Goal: Answer question/provide support: Share knowledge or assist other users

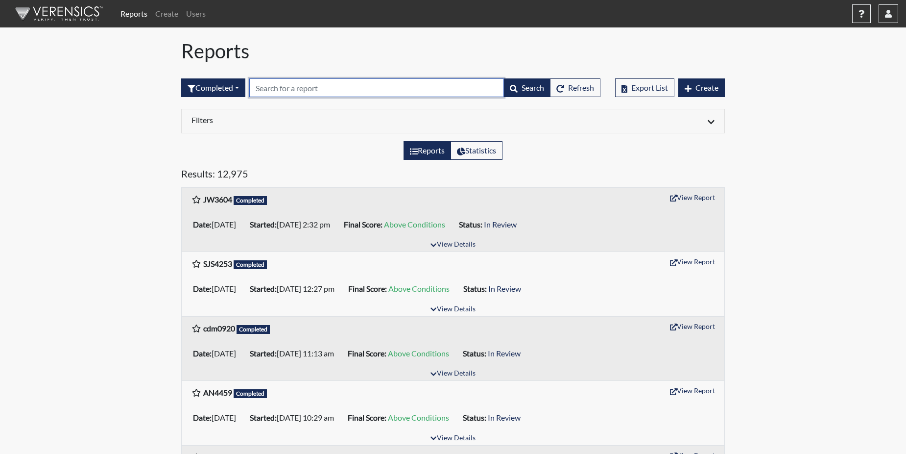
click at [306, 86] on input "text" at bounding box center [376, 87] width 255 height 19
paste input "DT9295"
type input "DT9295"
click at [318, 164] on div "Reports Statistics" at bounding box center [453, 154] width 558 height 26
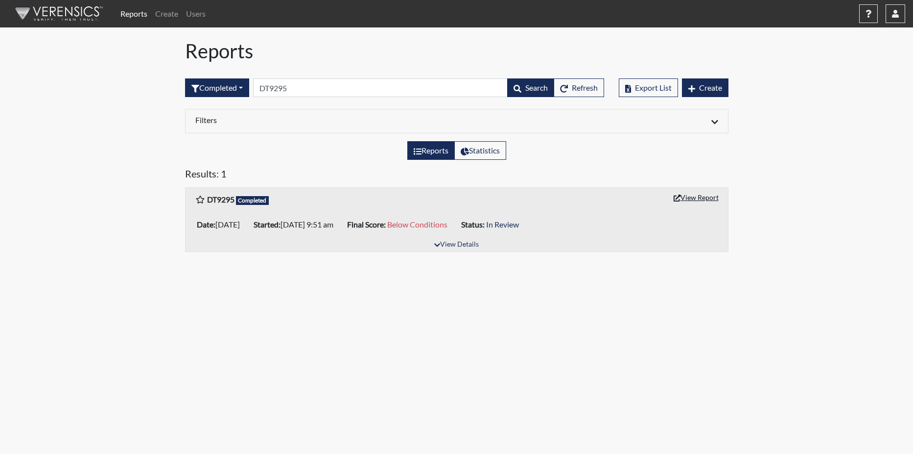
click at [686, 197] on button "View Report" at bounding box center [697, 197] width 54 height 15
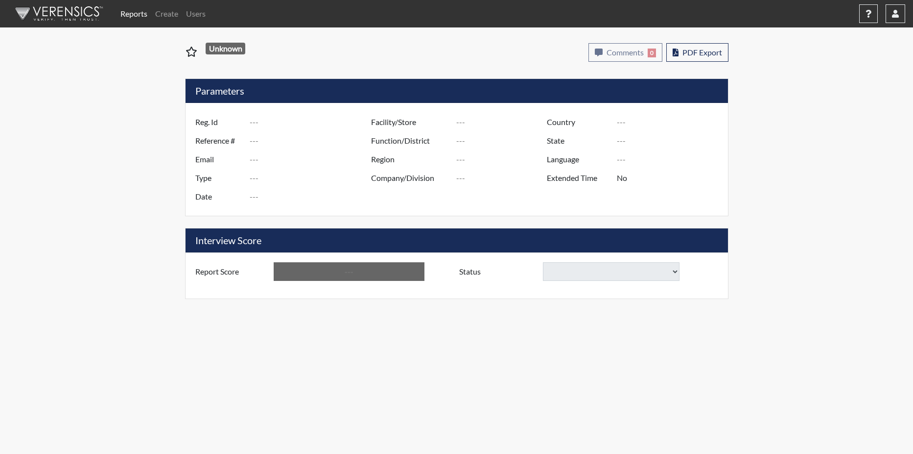
type input "DT9295"
type input "51167"
type input "---"
type input "Corrections Pre-Employment"
type input "[DATE]"
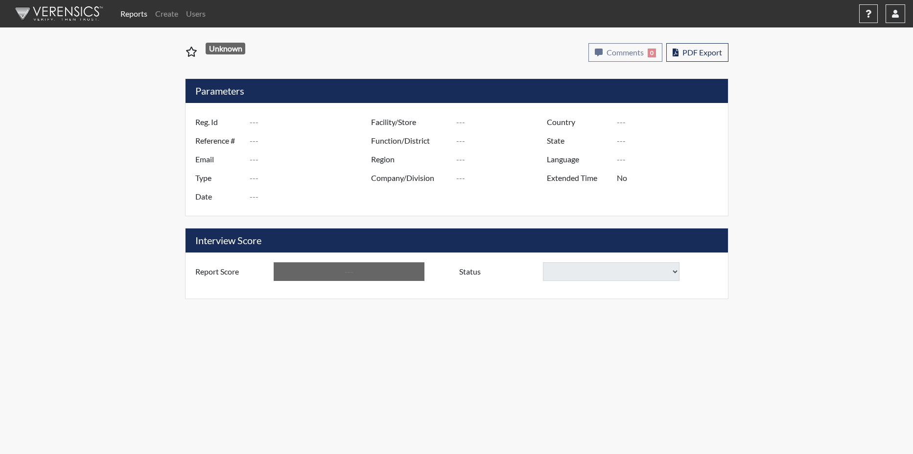
type input "GD&CP*"
type input "[GEOGRAPHIC_DATA]"
type input "[US_STATE]"
type input "English"
type input "Below Conditions"
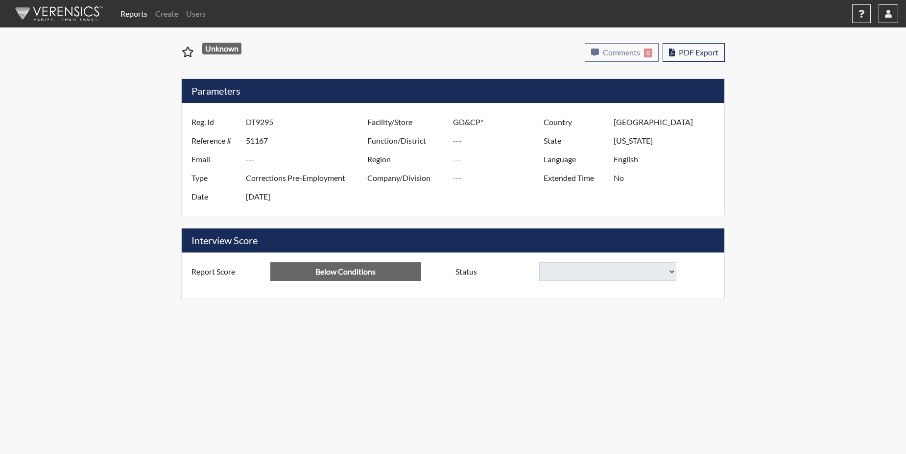
select select
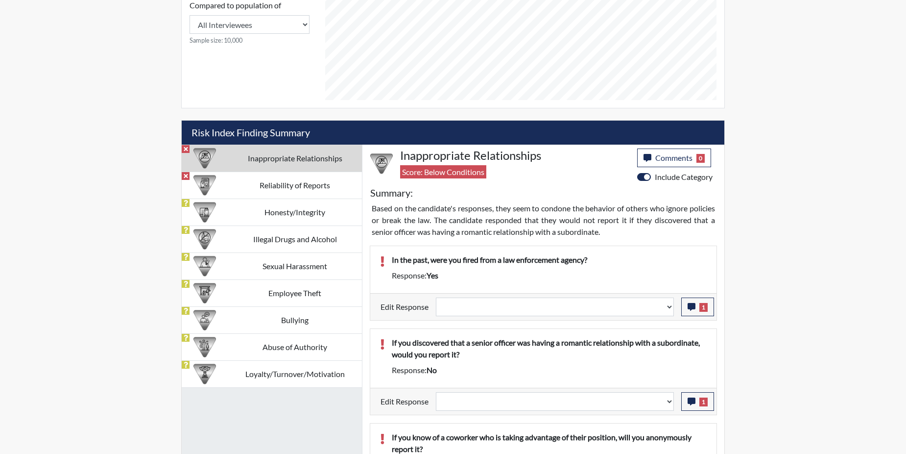
scroll to position [490, 0]
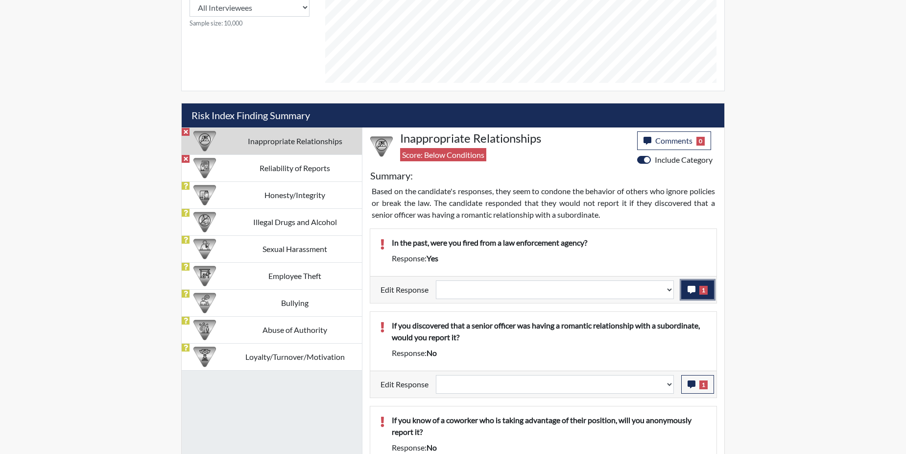
click at [689, 290] on icon "button" at bounding box center [692, 290] width 8 height 8
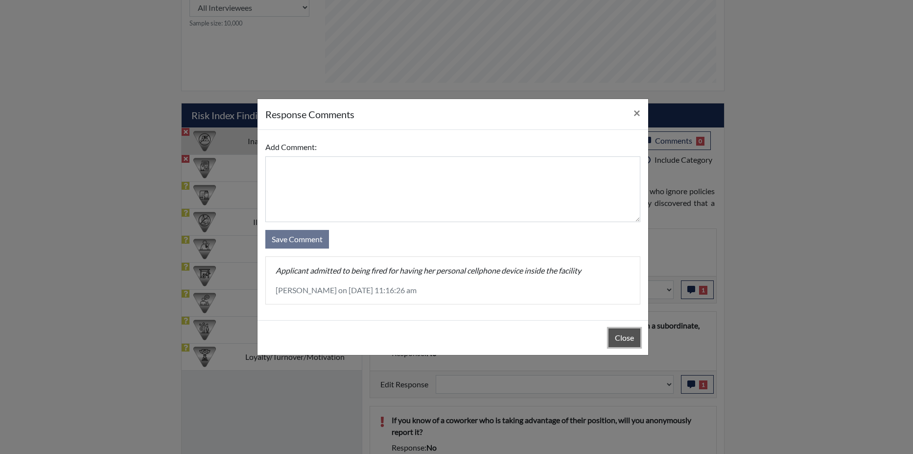
click at [616, 338] on button "Close" at bounding box center [625, 337] width 32 height 19
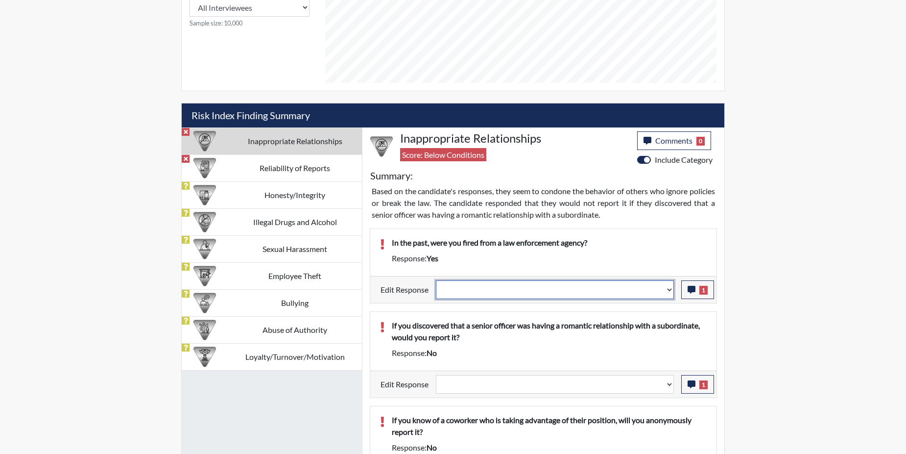
click at [669, 287] on select "Question is not relevant. Results will be updated. Reasonable explanation provi…" at bounding box center [555, 289] width 238 height 19
select select "reasonable-explanation-provided"
click at [436, 280] on select "Question is not relevant. Results will be updated. Reasonable explanation provi…" at bounding box center [555, 289] width 238 height 19
select select
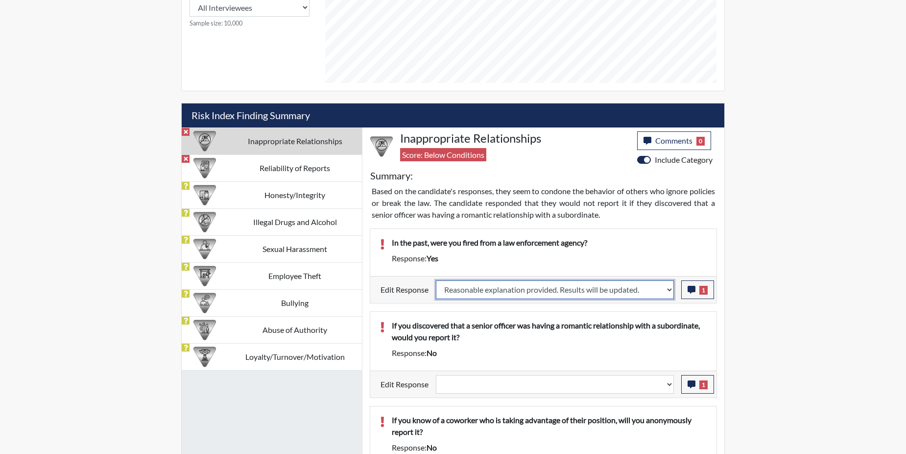
select select
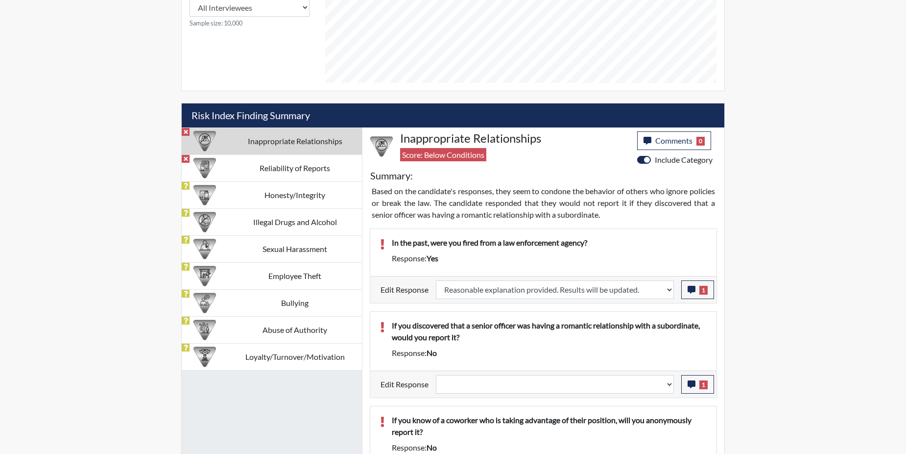
select select
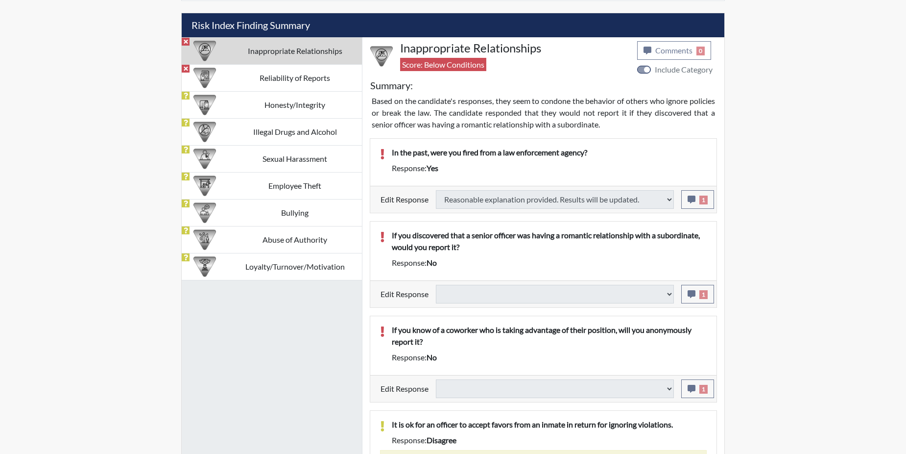
scroll to position [588, 0]
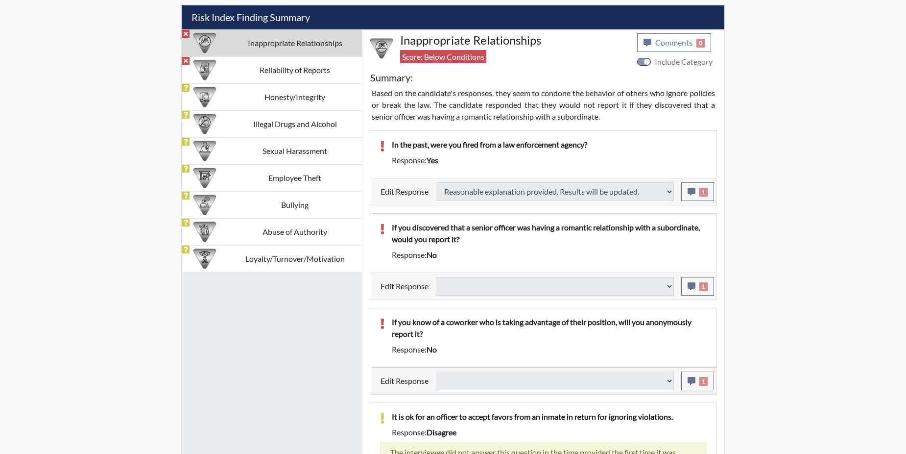
select select
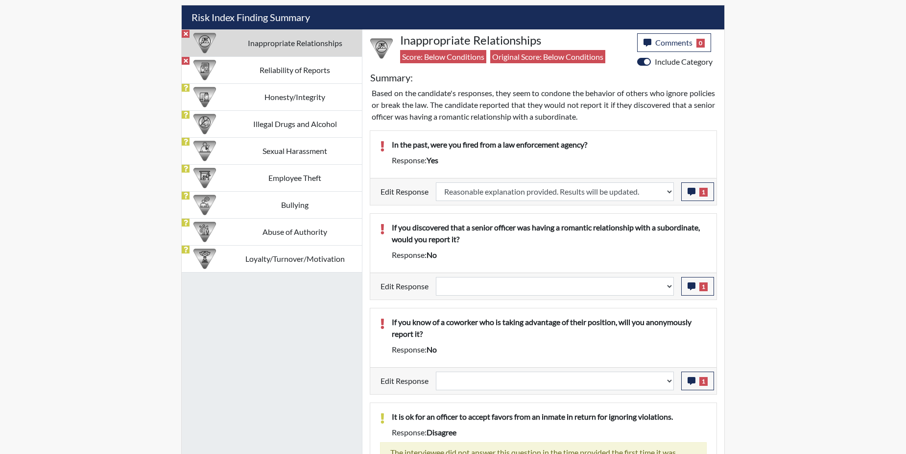
scroll to position [163, 407]
click at [695, 284] on icon "button" at bounding box center [692, 286] width 8 height 8
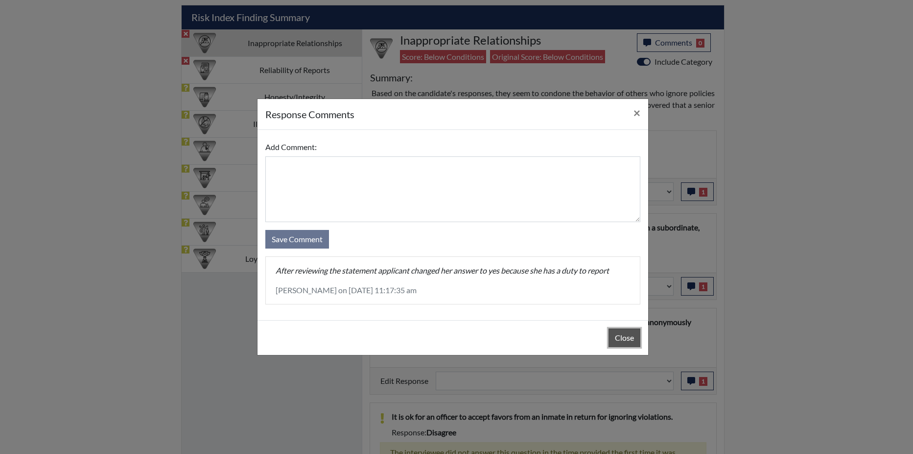
click at [629, 331] on button "Close" at bounding box center [625, 337] width 32 height 19
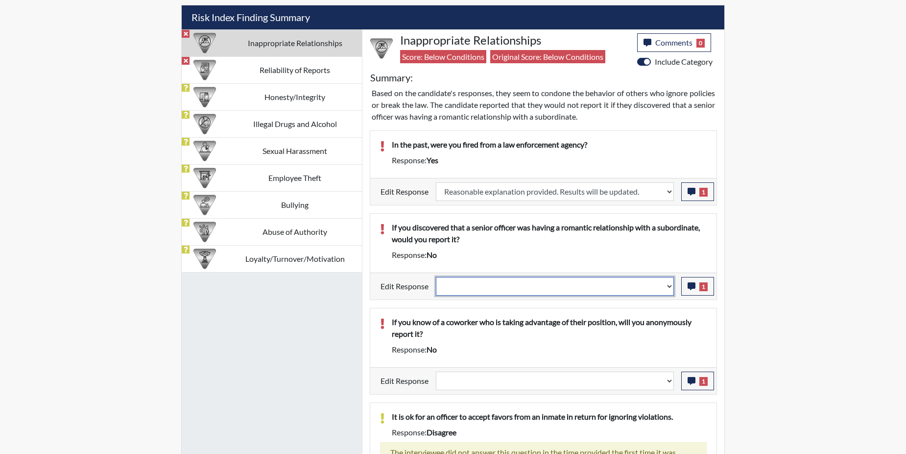
click at [670, 284] on select "Question is not relevant. Results will be updated. Reasonable explanation provi…" at bounding box center [555, 286] width 238 height 19
click at [665, 288] on select "Question is not relevant. Results will be updated. Reasonable explanation provi…" at bounding box center [555, 286] width 238 height 19
click at [668, 287] on select "Question is not relevant. Results will be updated. Reasonable explanation provi…" at bounding box center [555, 286] width 238 height 19
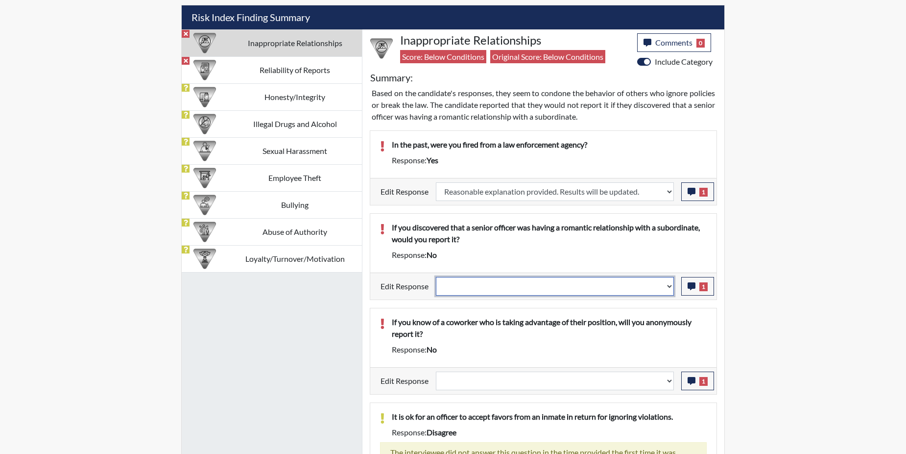
select select "reasonable-explanation-provided"
click at [436, 277] on select "Question is not relevant. Results will be updated. Reasonable explanation provi…" at bounding box center [555, 286] width 238 height 19
select select
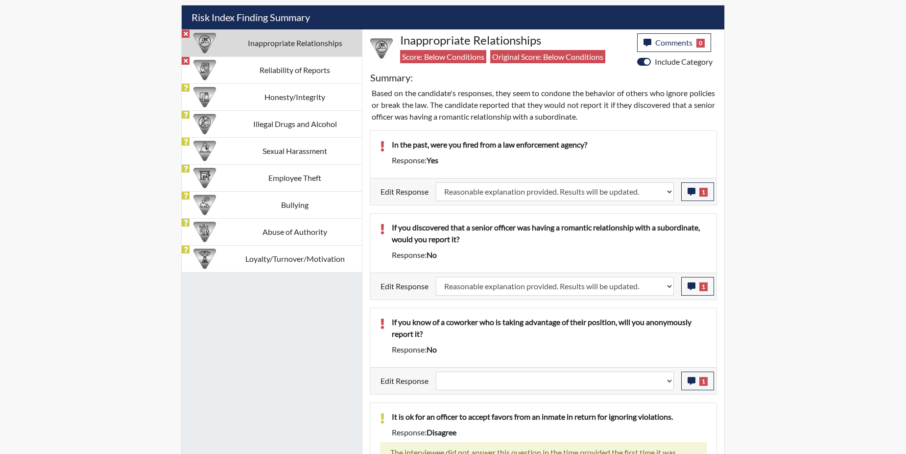
select select
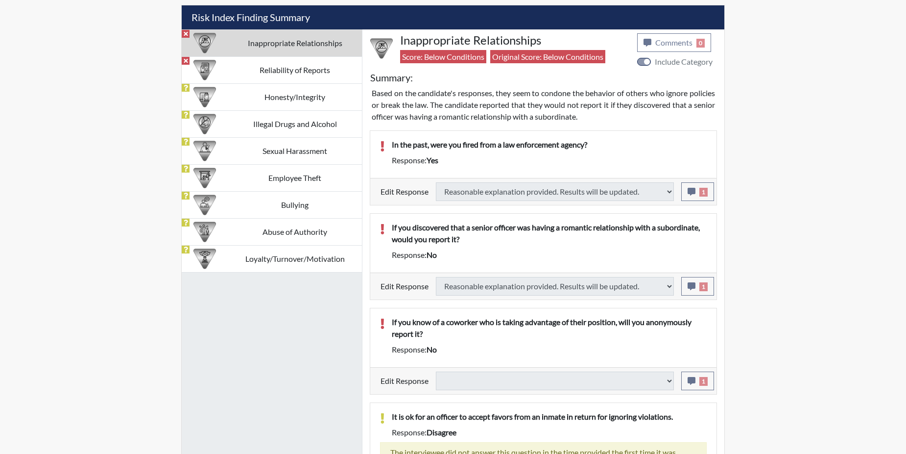
type input "Above Conditions"
select select
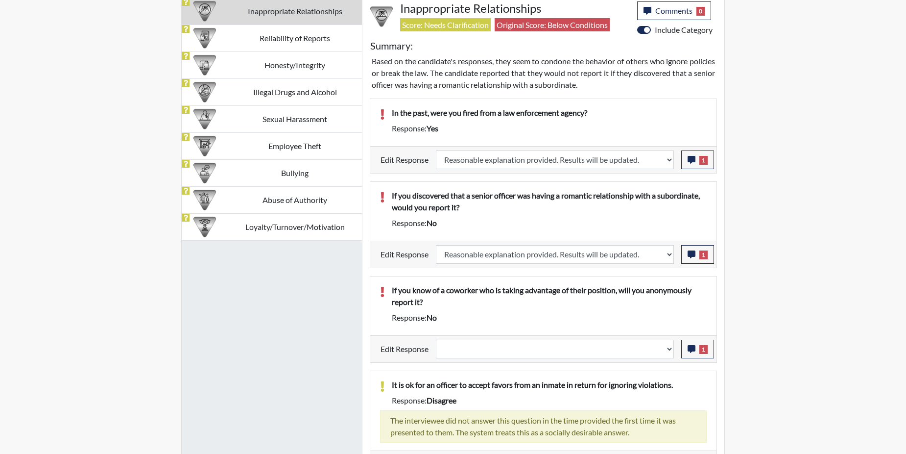
scroll to position [637, 0]
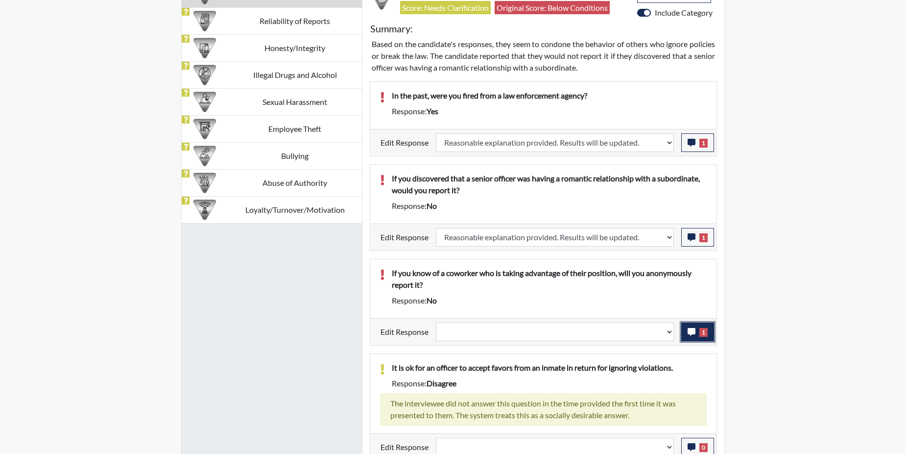
click at [697, 331] on button "1" at bounding box center [697, 331] width 33 height 19
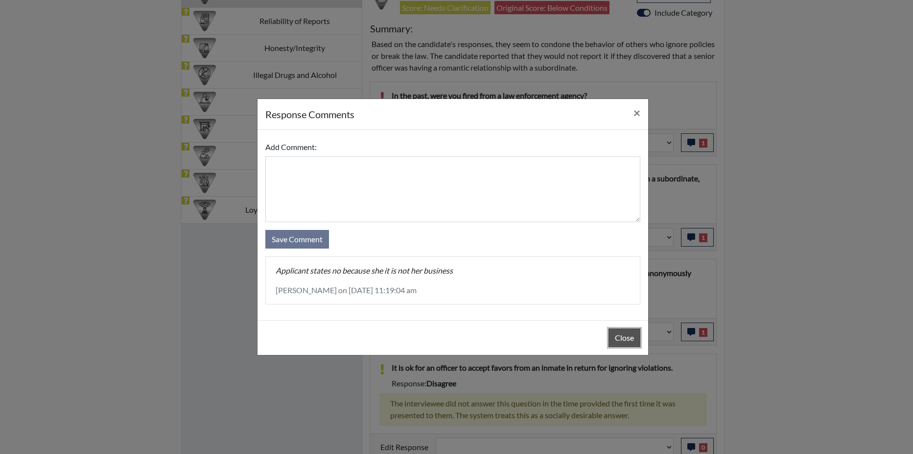
click at [620, 338] on button "Close" at bounding box center [625, 337] width 32 height 19
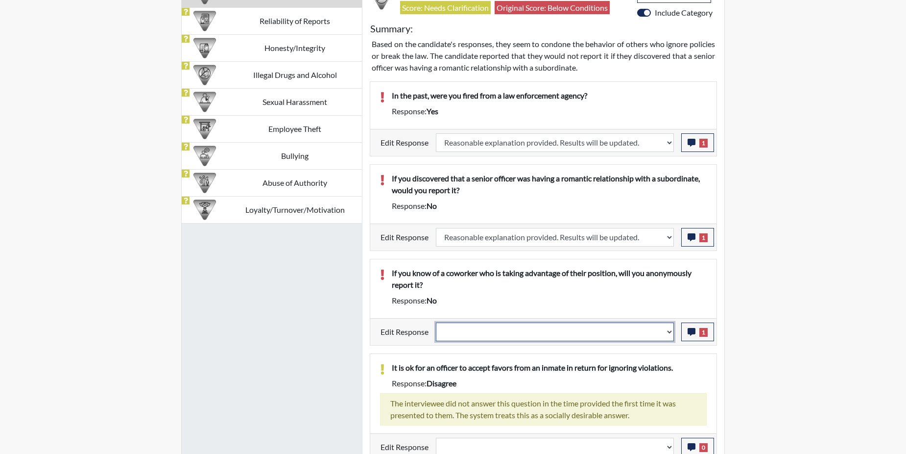
click at [671, 331] on select "Question is not relevant. Results will be updated. Reasonable explanation provi…" at bounding box center [555, 331] width 238 height 19
select select "reasonable-explanation-provided"
click at [436, 322] on select "Question is not relevant. Results will be updated. Reasonable explanation provi…" at bounding box center [555, 331] width 238 height 19
select select
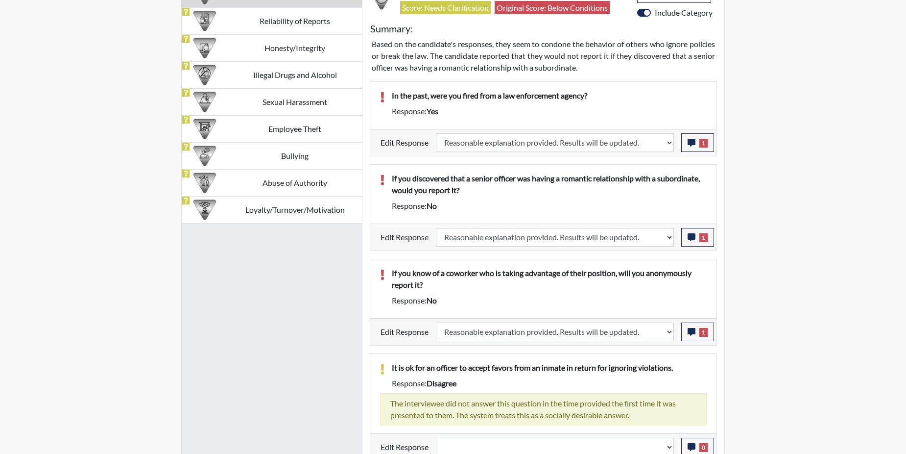
select select
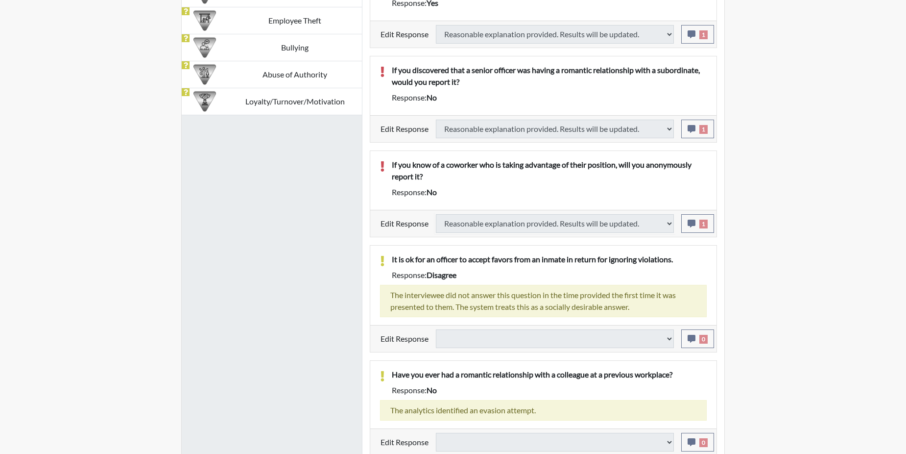
scroll to position [747, 0]
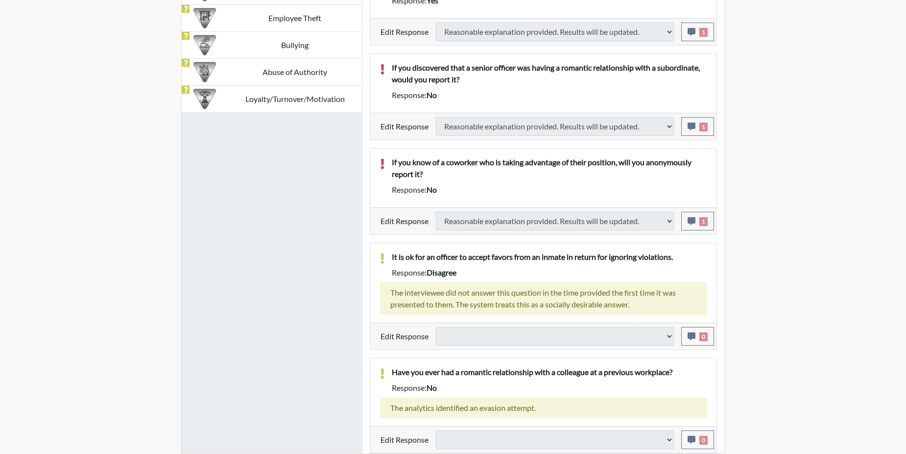
select select
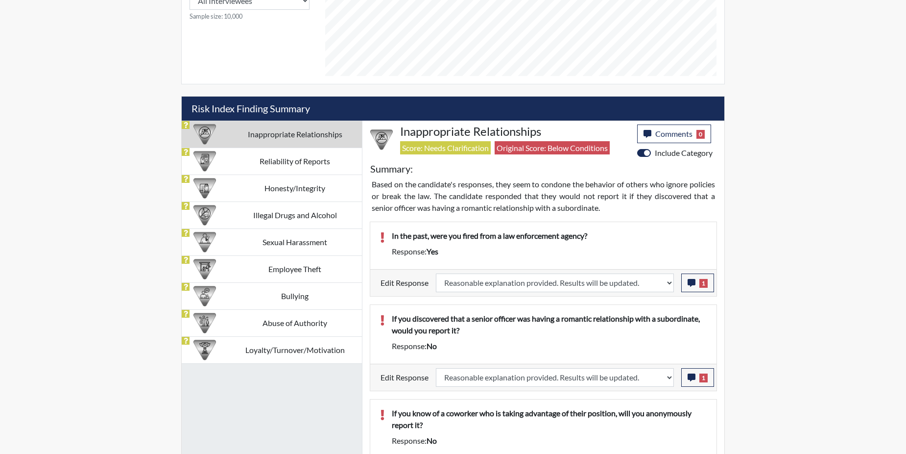
scroll to position [539, 0]
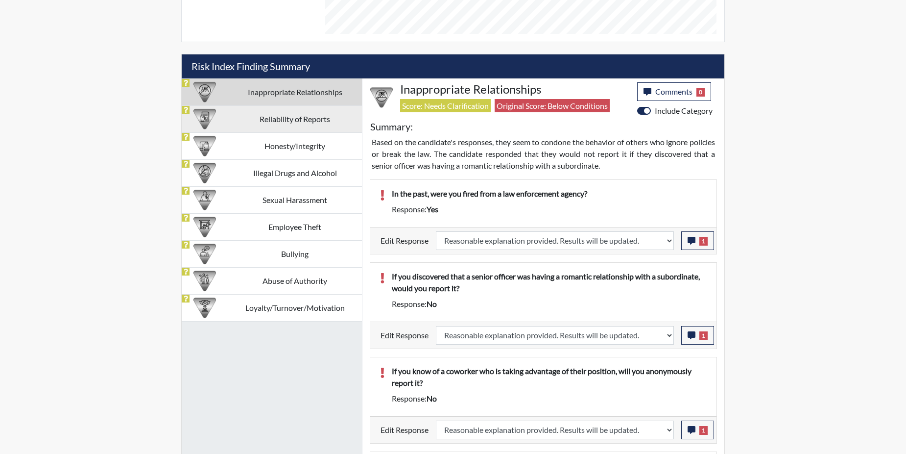
click at [284, 120] on td "Reliability of Reports" at bounding box center [295, 118] width 134 height 27
select select "reasonable-explanation-provided"
select select
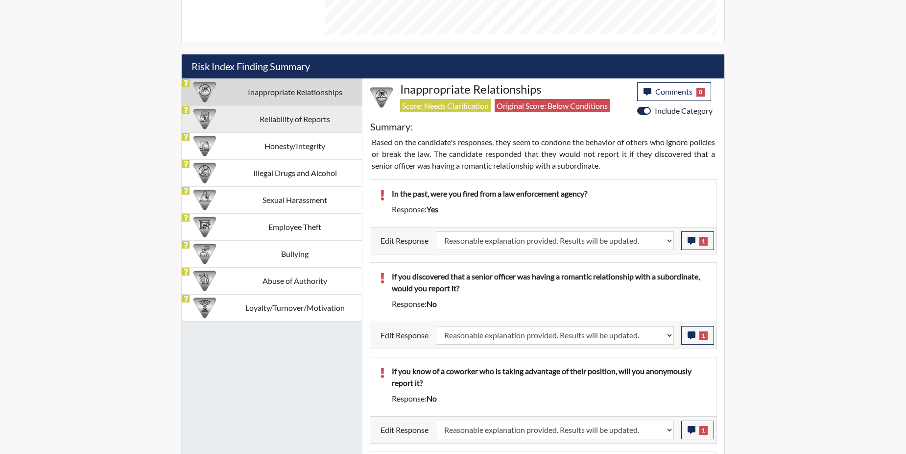
select select
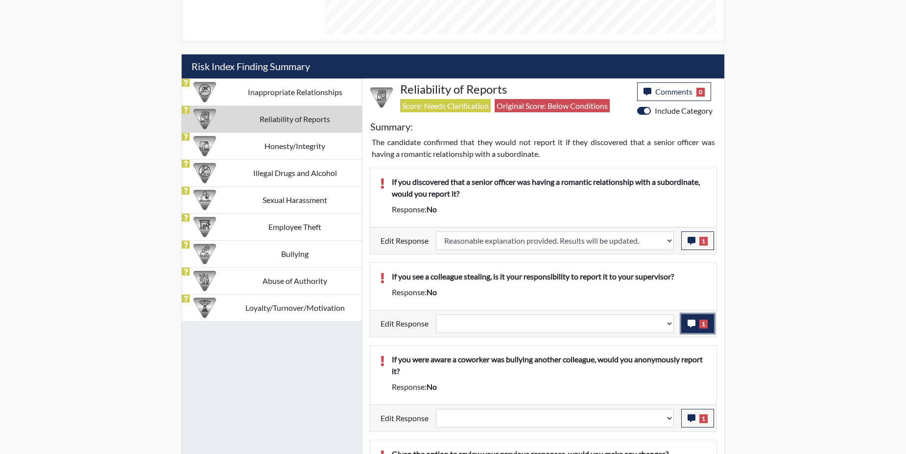
click at [701, 325] on span "1" at bounding box center [703, 323] width 8 height 9
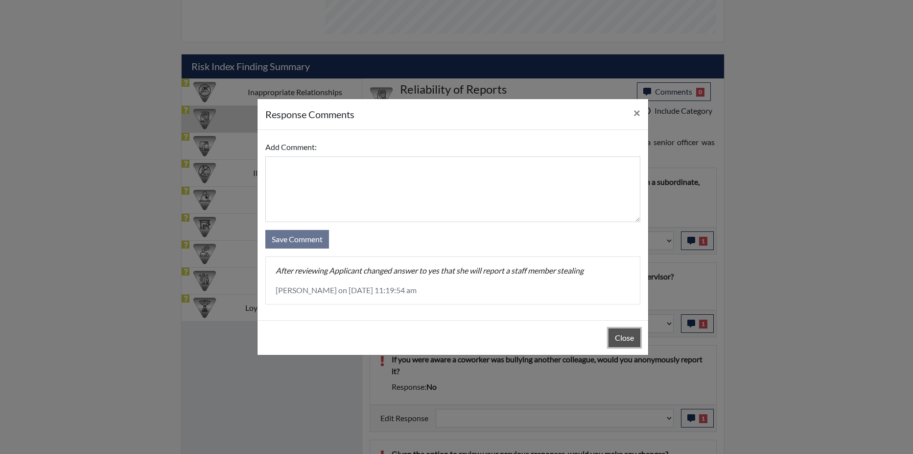
click at [617, 340] on button "Close" at bounding box center [625, 337] width 32 height 19
click at [617, 340] on div "Close" at bounding box center [453, 337] width 391 height 35
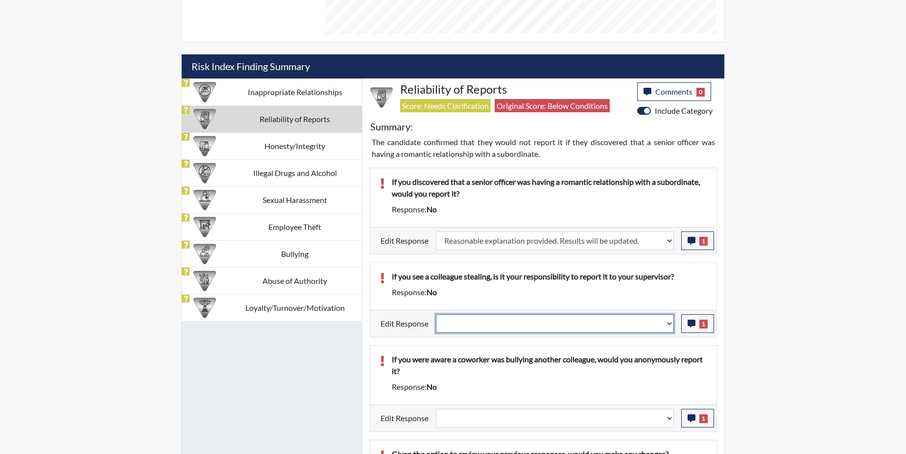
click at [670, 319] on select "Question is not relevant. Results will be updated. Reasonable explanation provi…" at bounding box center [555, 323] width 238 height 19
click at [670, 321] on select "Question is not relevant. Results will be updated. Reasonable explanation provi…" at bounding box center [555, 323] width 238 height 19
click at [669, 325] on select "Question is not relevant. Results will be updated. Reasonable explanation provi…" at bounding box center [555, 323] width 238 height 19
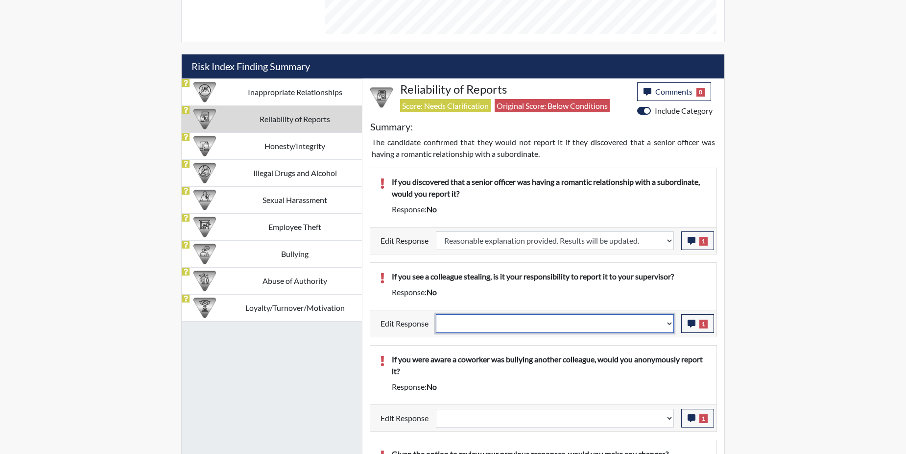
select select "reasonable-explanation-provided"
click at [436, 314] on select "Question is not relevant. Results will be updated. Reasonable explanation provi…" at bounding box center [555, 323] width 238 height 19
select select
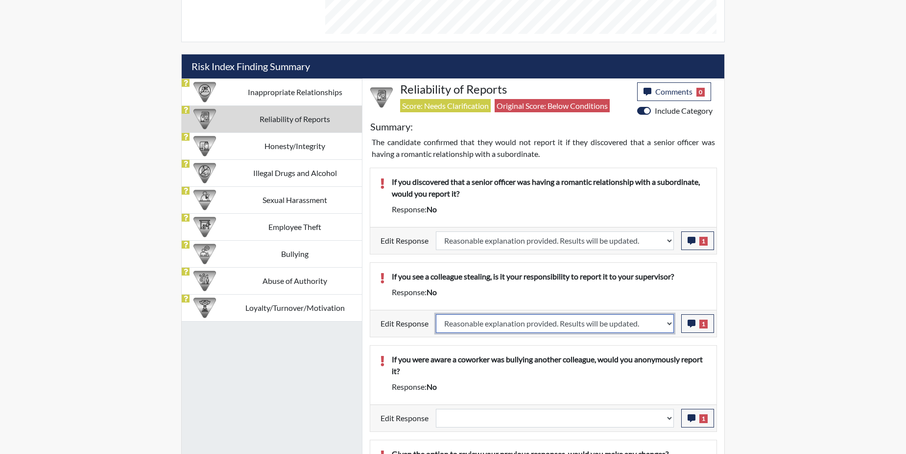
select select
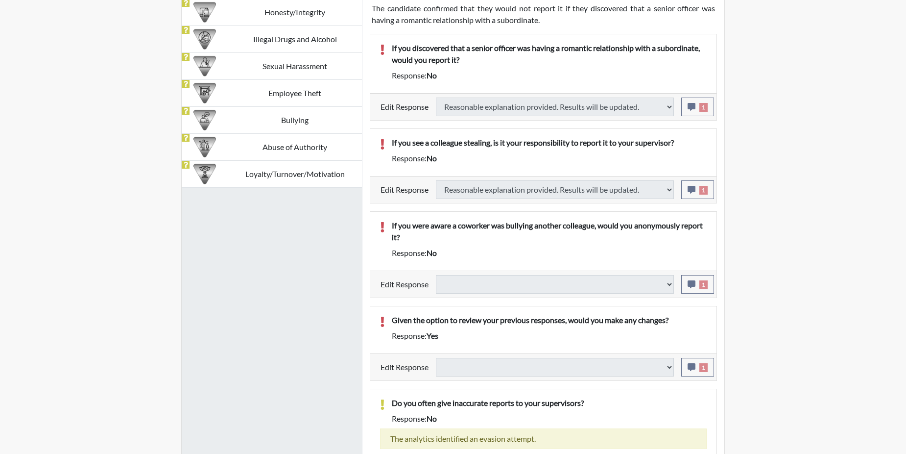
scroll to position [686, 0]
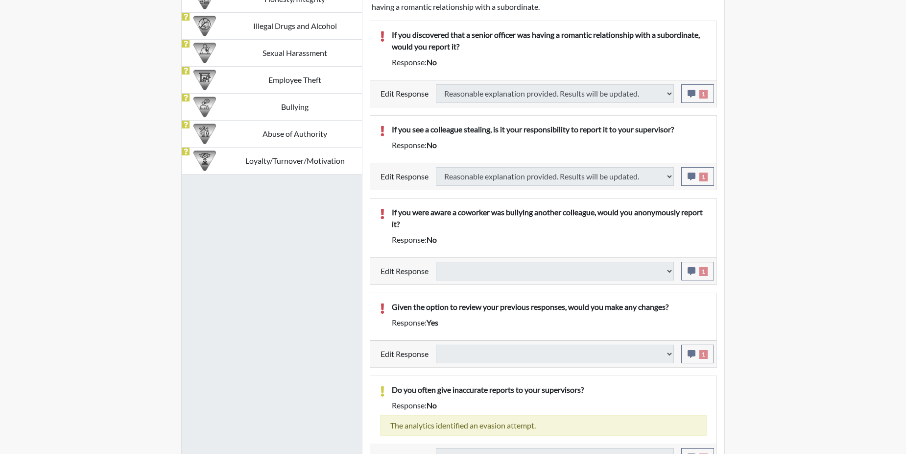
select select
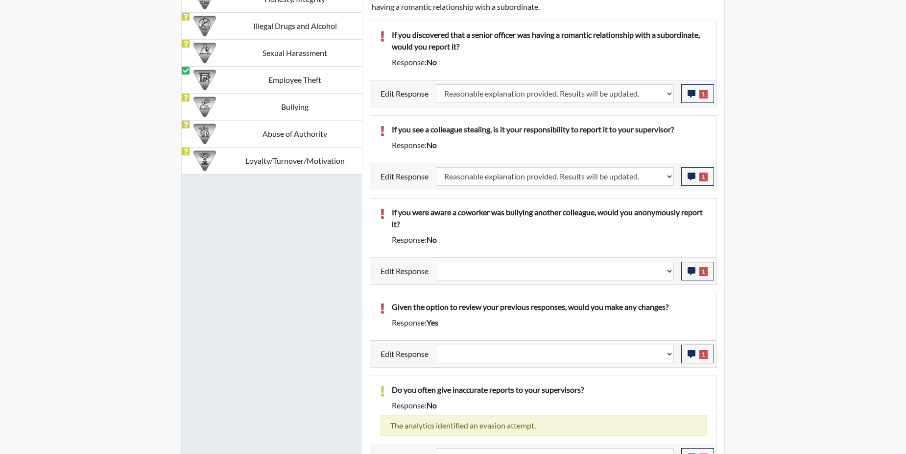
scroll to position [163, 407]
click at [696, 269] on button "1" at bounding box center [697, 271] width 33 height 19
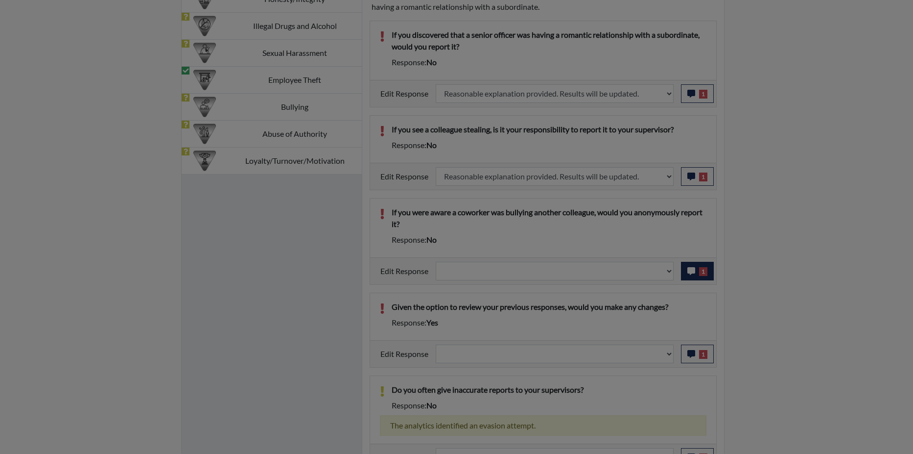
click at [696, 269] on div at bounding box center [456, 227] width 913 height 454
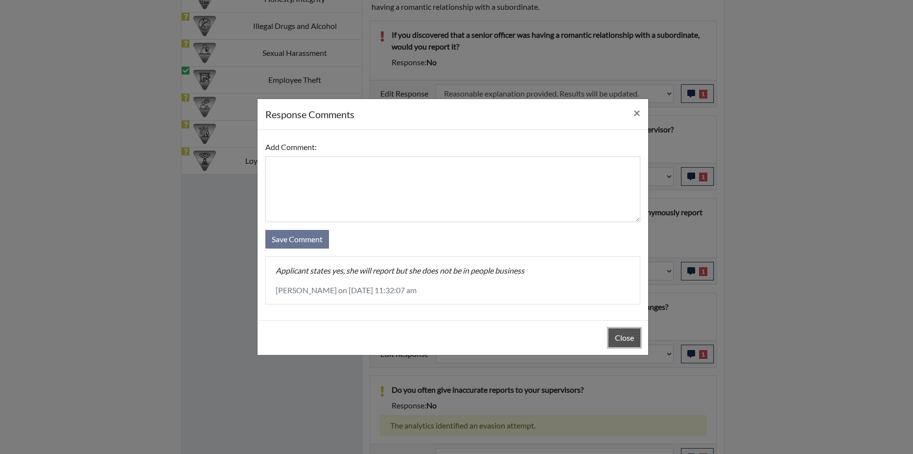
click at [629, 336] on button "Close" at bounding box center [625, 337] width 32 height 19
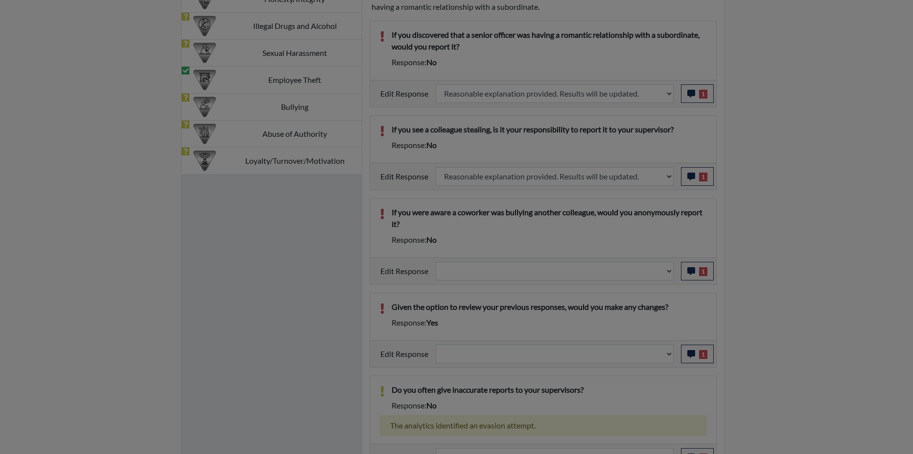
click at [629, 322] on button "Close" at bounding box center [625, 313] width 32 height 19
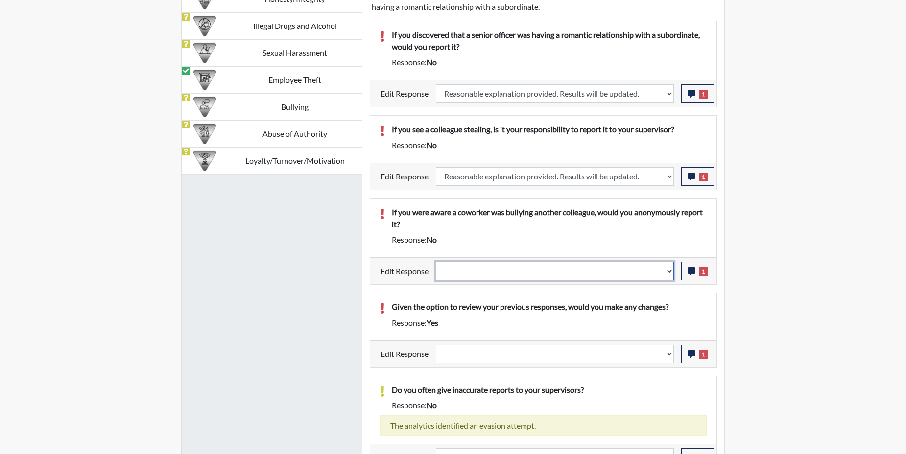
click at [671, 270] on select "Question is not relevant. Results will be updated. Reasonable explanation provi…" at bounding box center [555, 271] width 238 height 19
select select "reasonable-explanation-provided"
click at [436, 262] on select "Question is not relevant. Results will be updated. Reasonable explanation provi…" at bounding box center [555, 271] width 238 height 19
select select
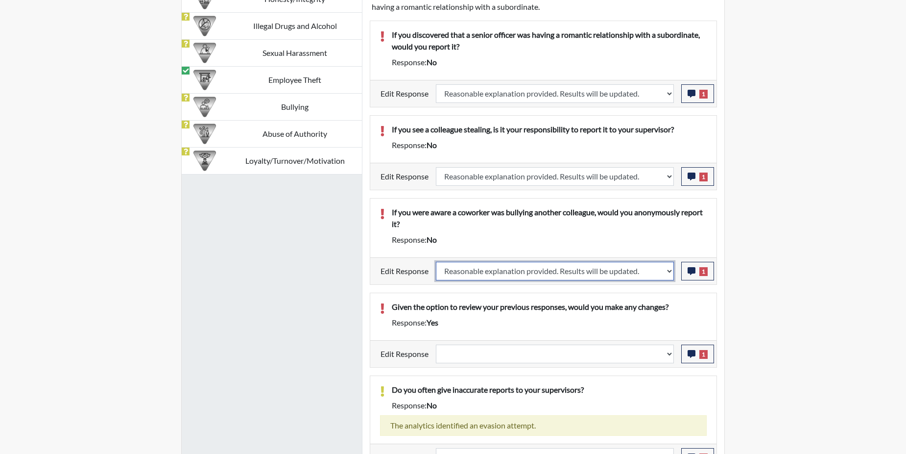
select select
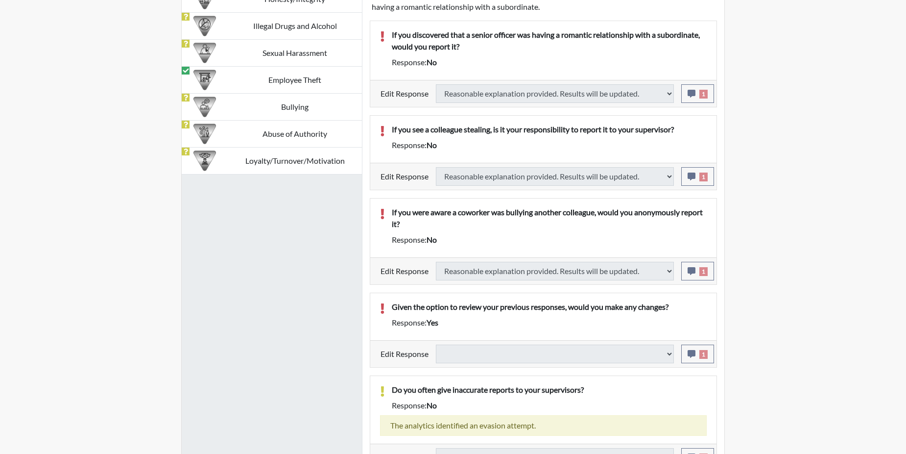
select select
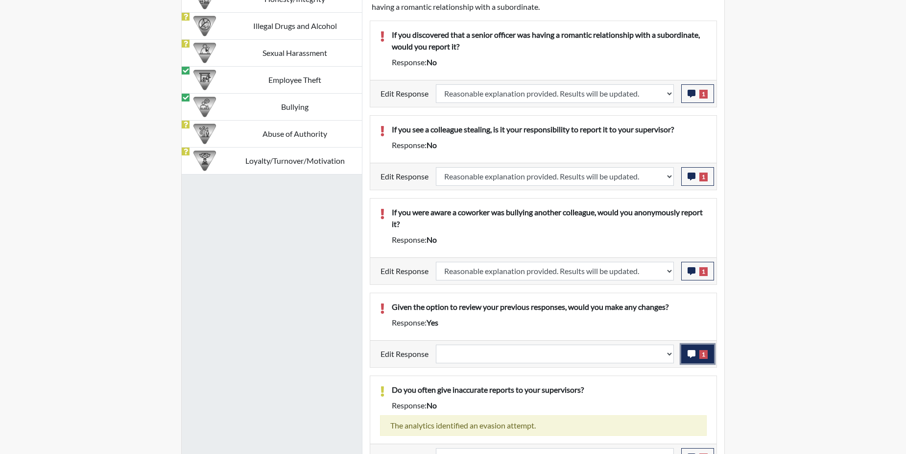
click at [693, 352] on icon "button" at bounding box center [692, 354] width 8 height 8
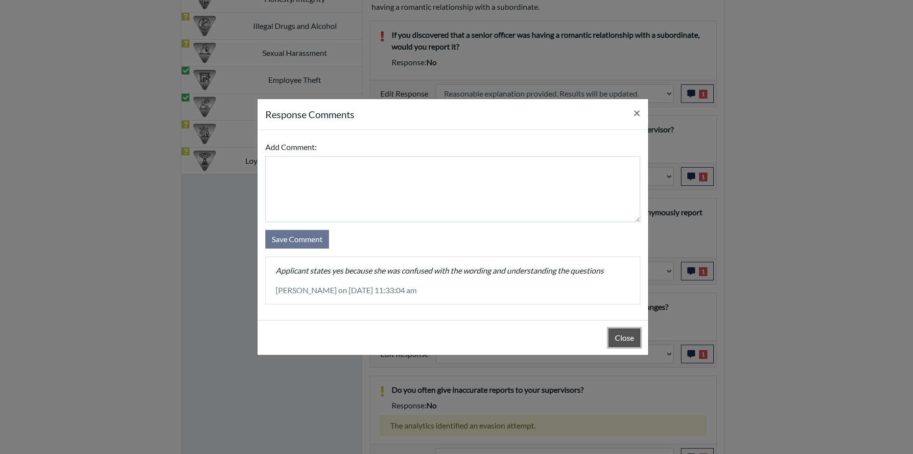
click at [630, 337] on button "Close" at bounding box center [625, 337] width 32 height 19
click at [630, 337] on div "Close" at bounding box center [453, 337] width 391 height 35
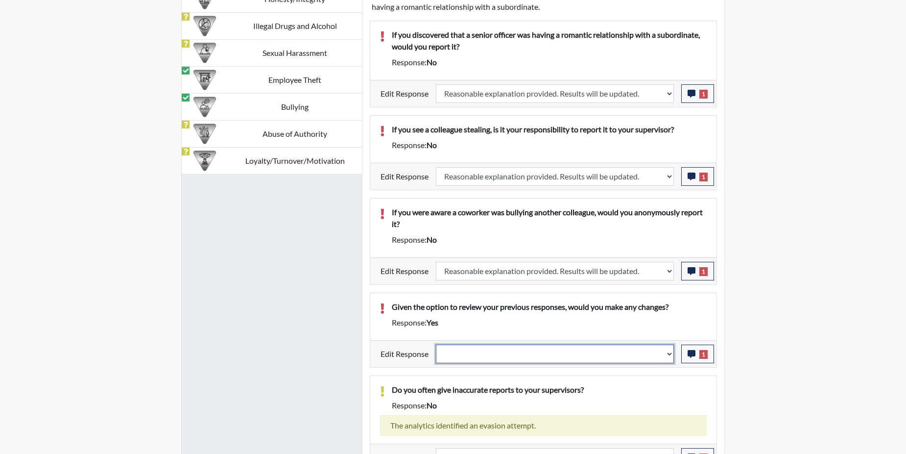
click at [668, 354] on select "Question is not relevant. Results will be updated. Reasonable explanation provi…" at bounding box center [555, 353] width 238 height 19
select select "reasonable-explanation-provided"
click at [436, 344] on select "Question is not relevant. Results will be updated. Reasonable explanation provi…" at bounding box center [555, 353] width 238 height 19
select select
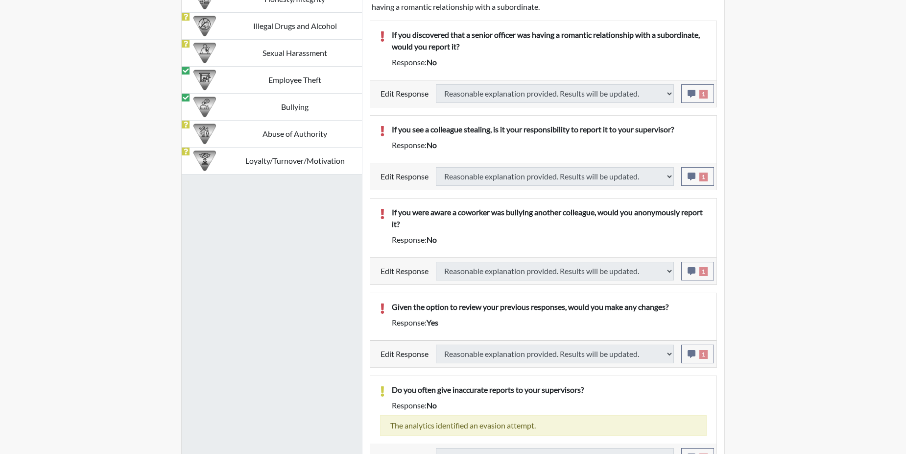
select select
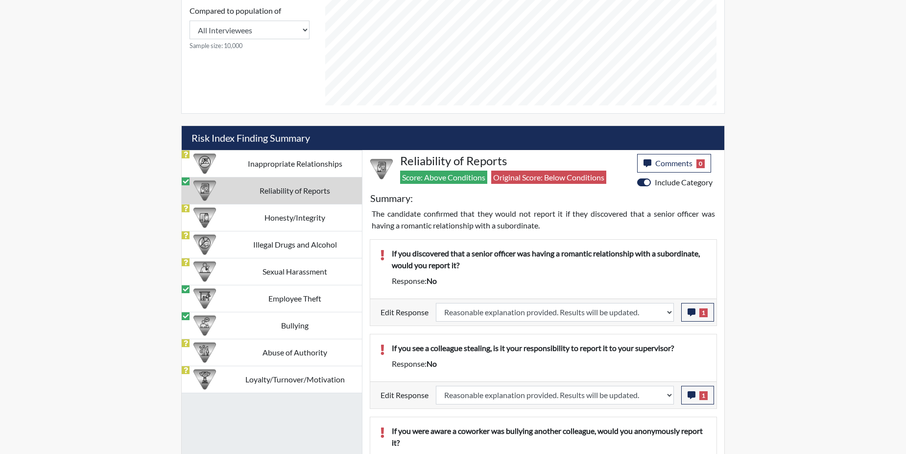
scroll to position [415, 0]
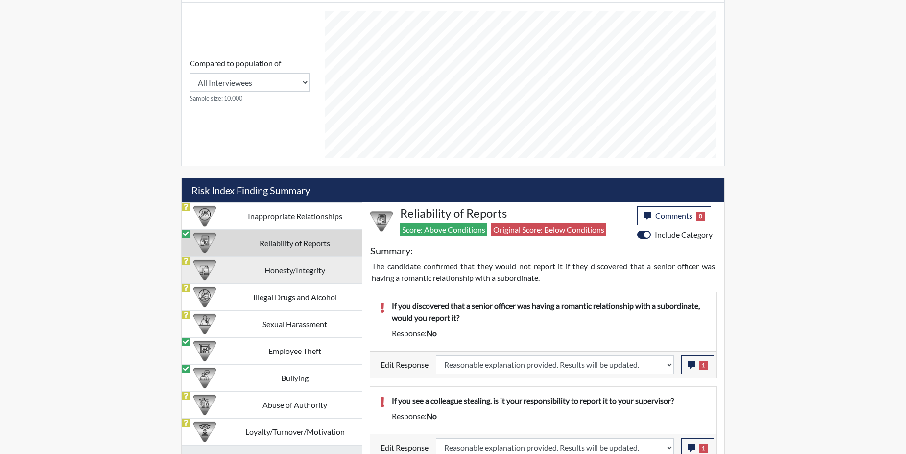
click at [227, 267] on div at bounding box center [205, 270] width 46 height 26
select select
select select "reasonable-explanation-provided"
select select
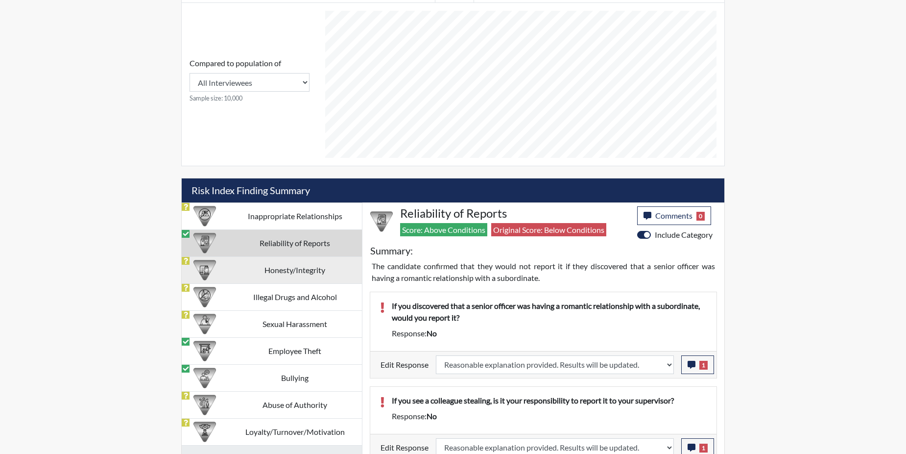
select select
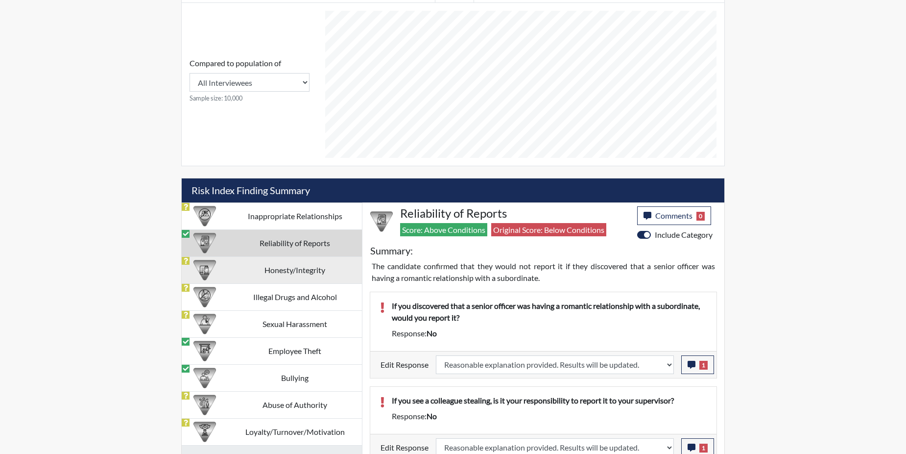
select select
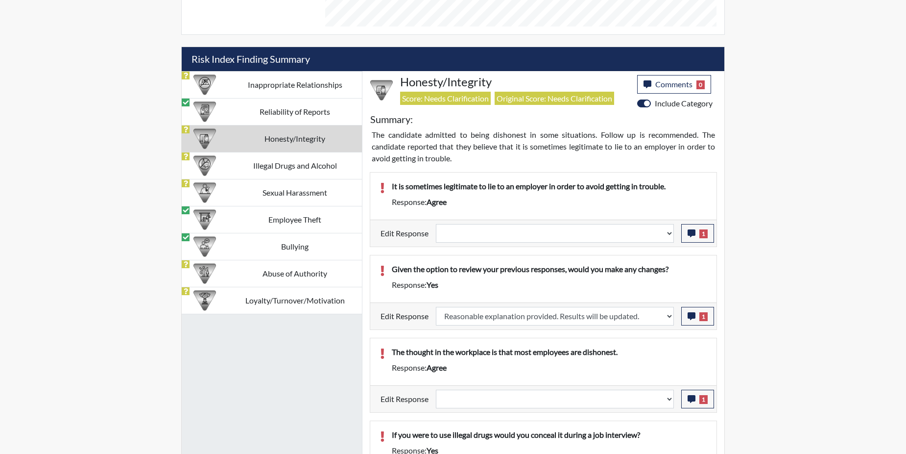
scroll to position [562, 0]
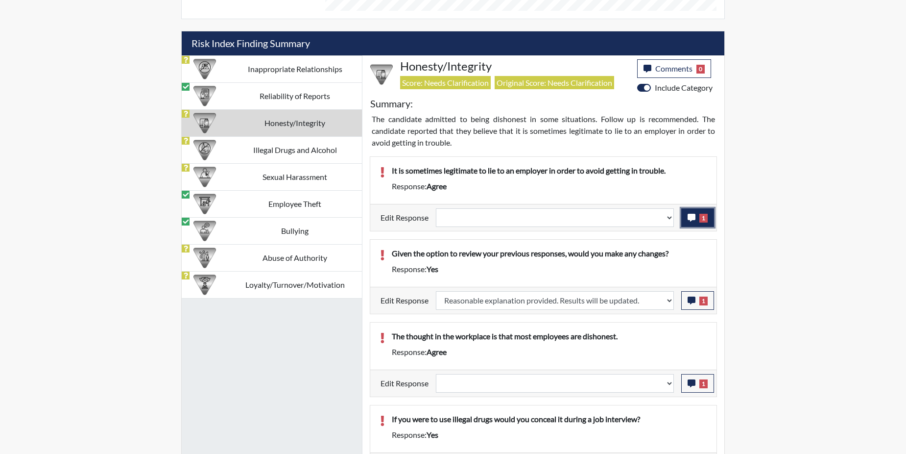
click at [689, 217] on icon "button" at bounding box center [692, 218] width 8 height 8
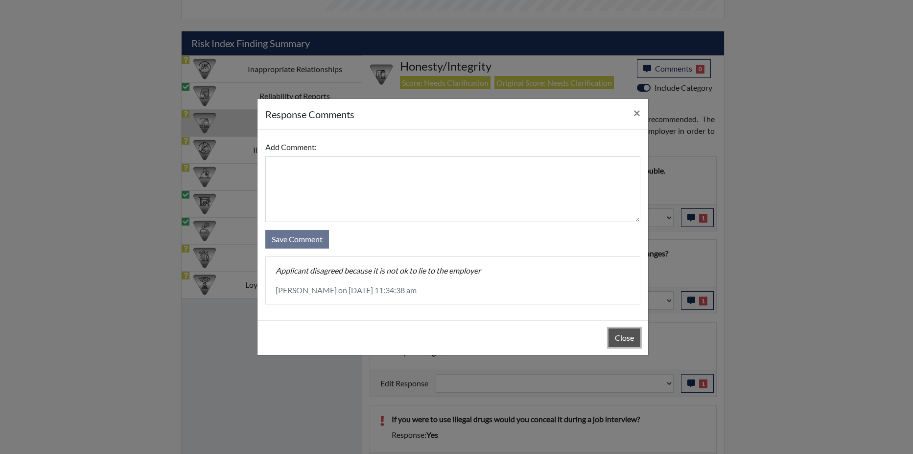
click at [622, 339] on button "Close" at bounding box center [625, 337] width 32 height 19
click at [622, 339] on div "Close" at bounding box center [453, 337] width 391 height 35
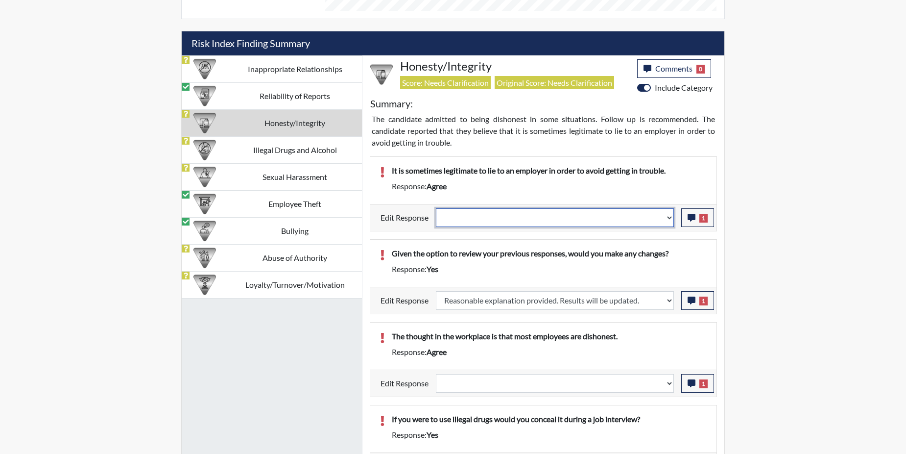
click at [671, 217] on select "Question is not relevant. Results will be updated. Reasonable explanation provi…" at bounding box center [555, 217] width 238 height 19
select select "reasonable-explanation-provided"
click at [436, 208] on select "Question is not relevant. Results will be updated. Reasonable explanation provi…" at bounding box center [555, 217] width 238 height 19
select select
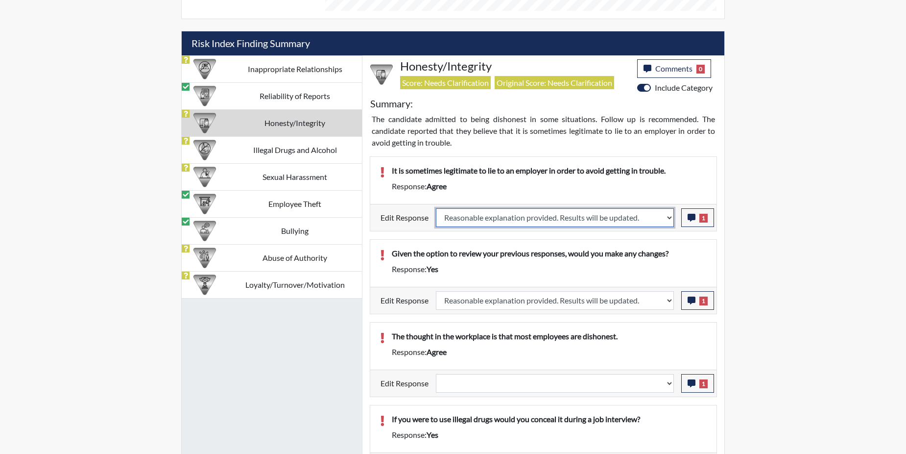
select select
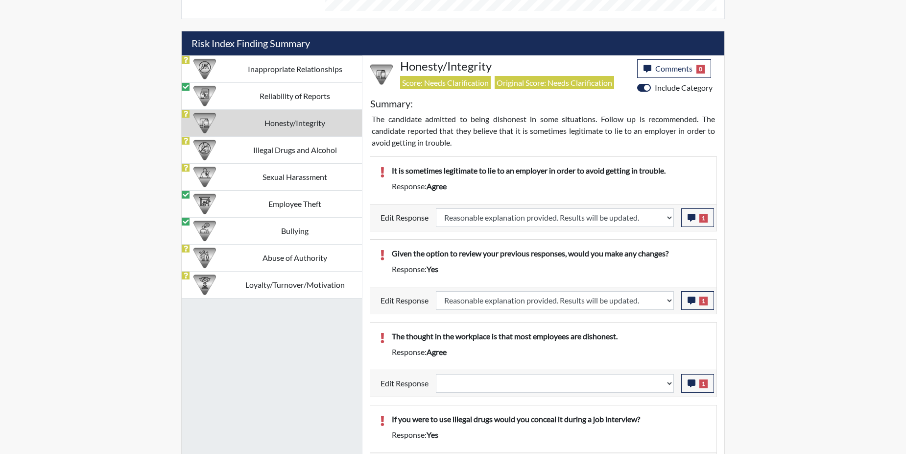
select select
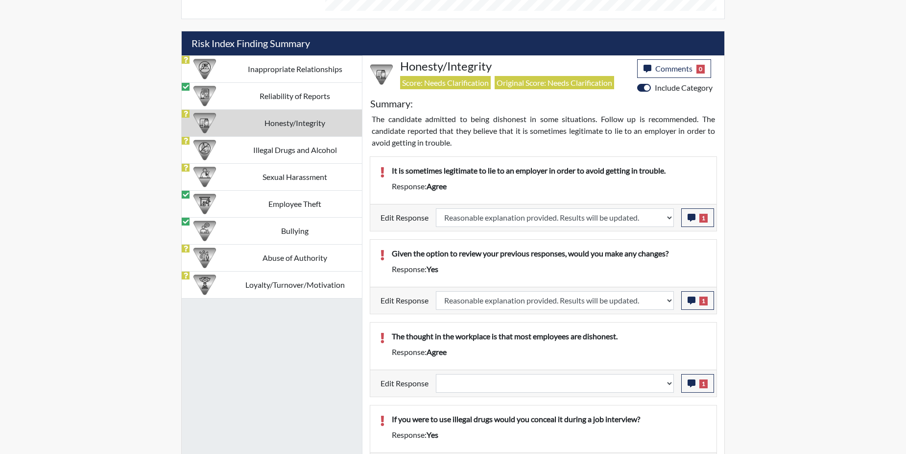
select select
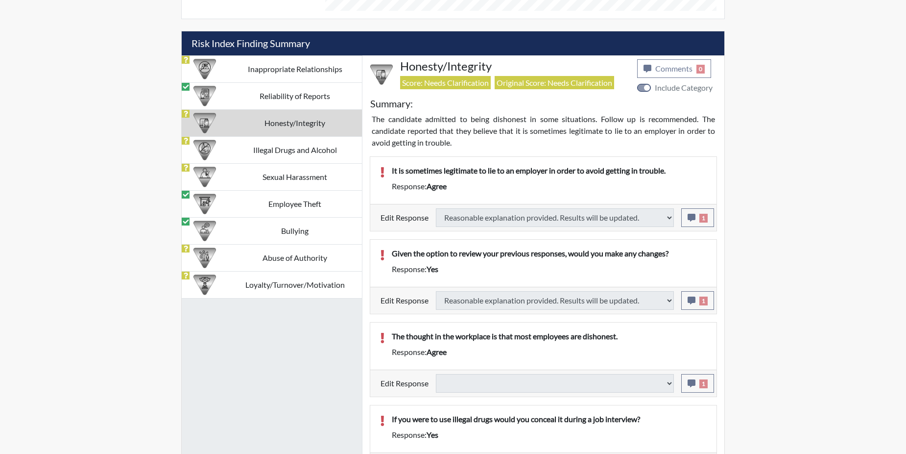
type input "Below Conditions"
select select
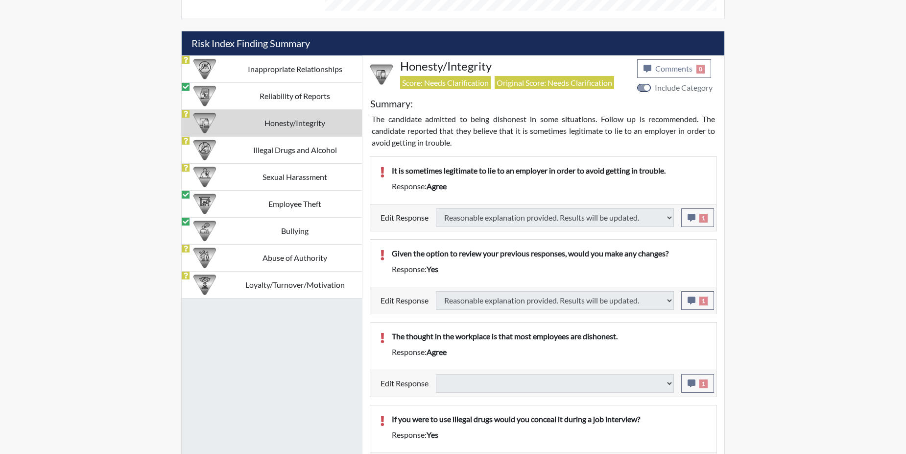
select select
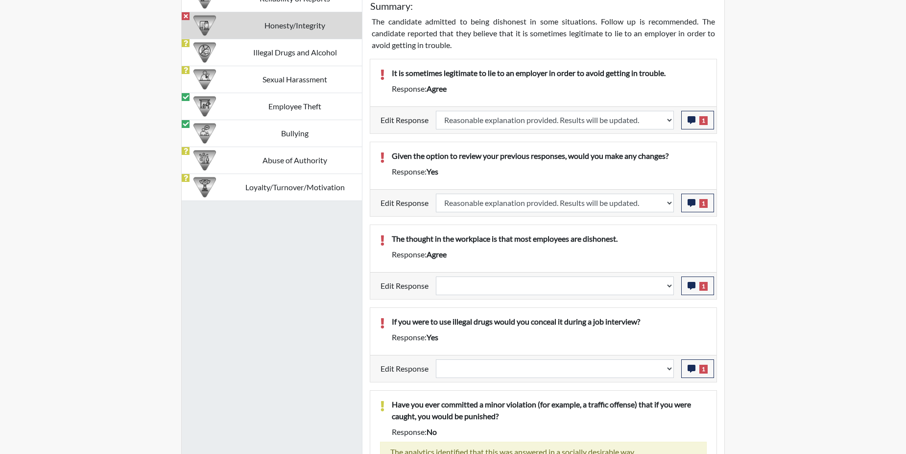
scroll to position [660, 0]
click at [690, 283] on icon "button" at bounding box center [692, 285] width 8 height 8
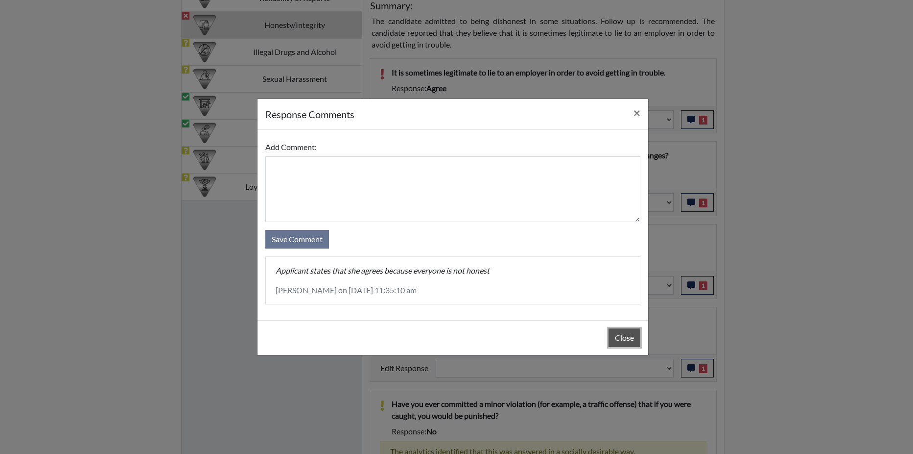
click at [621, 338] on button "Close" at bounding box center [625, 337] width 32 height 19
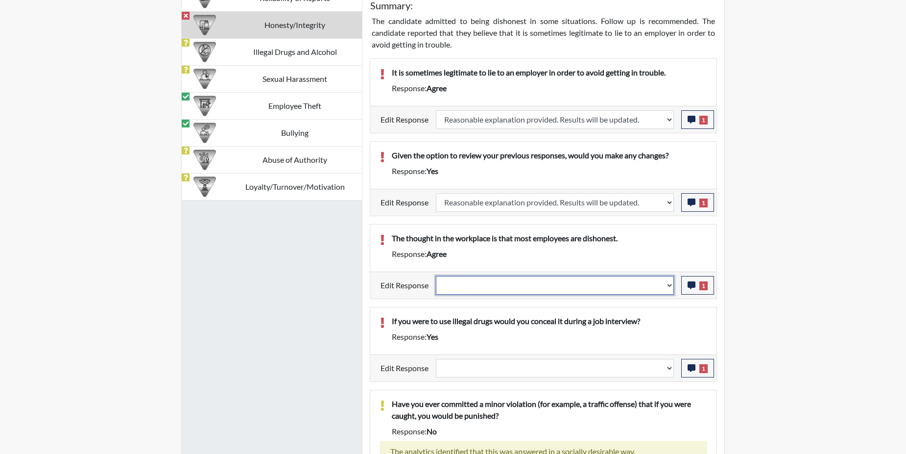
click at [668, 285] on select "Question is not relevant. Results will be updated. Reasonable explanation provi…" at bounding box center [555, 285] width 238 height 19
select select "reasonable-explanation-provided"
click at [436, 276] on select "Question is not relevant. Results will be updated. Reasonable explanation provi…" at bounding box center [555, 285] width 238 height 19
select select
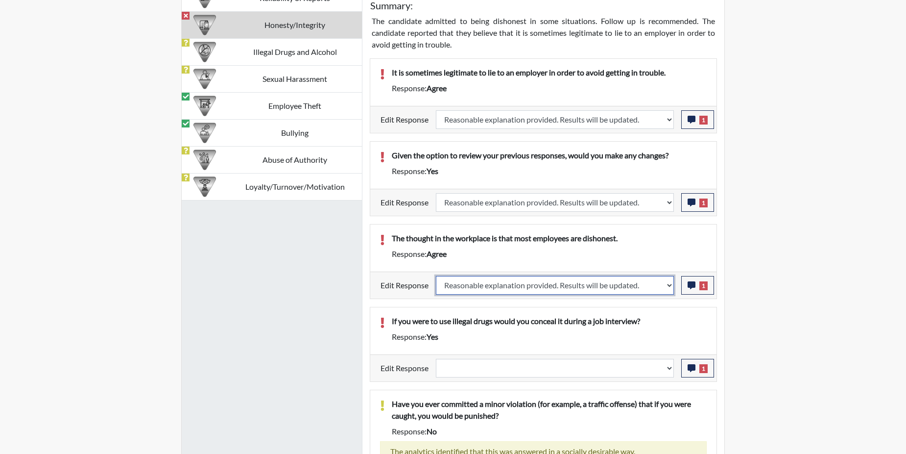
select select
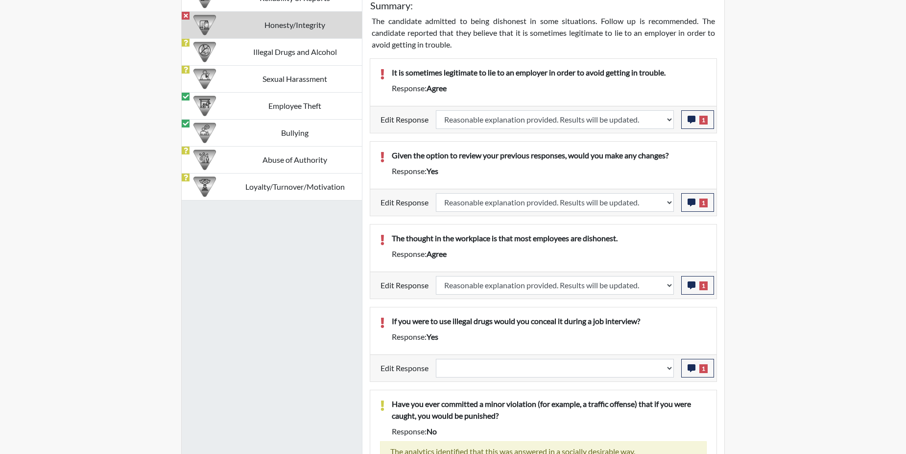
select select
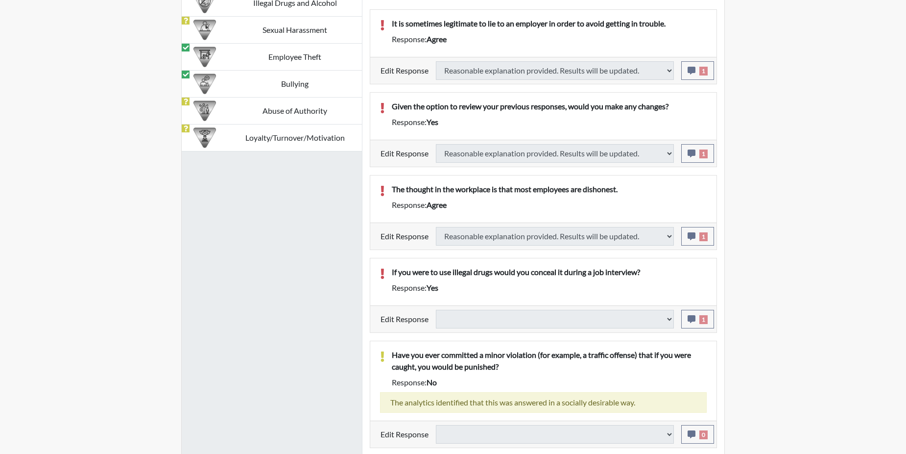
type input "Above Conditions"
select select
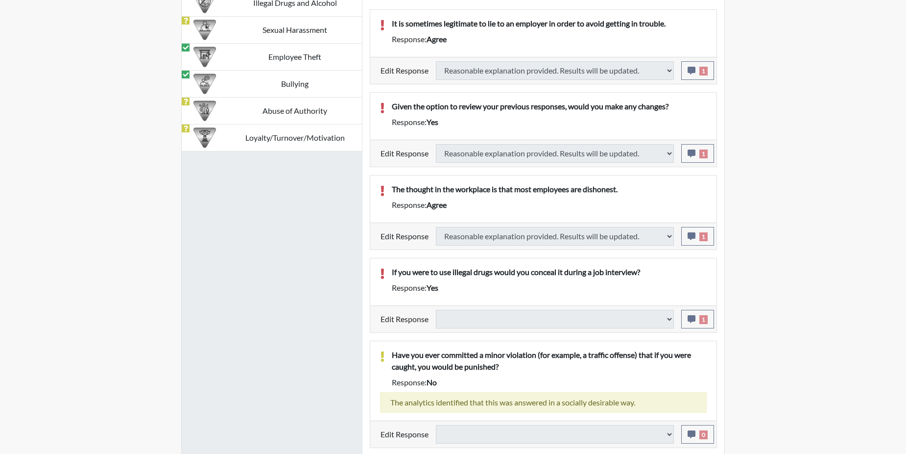
select select
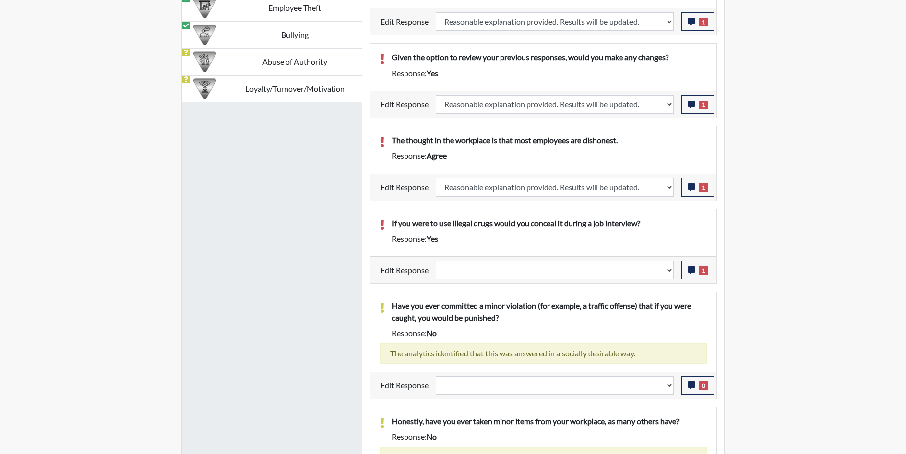
scroll to position [163, 407]
click at [691, 270] on icon "button" at bounding box center [692, 270] width 8 height 8
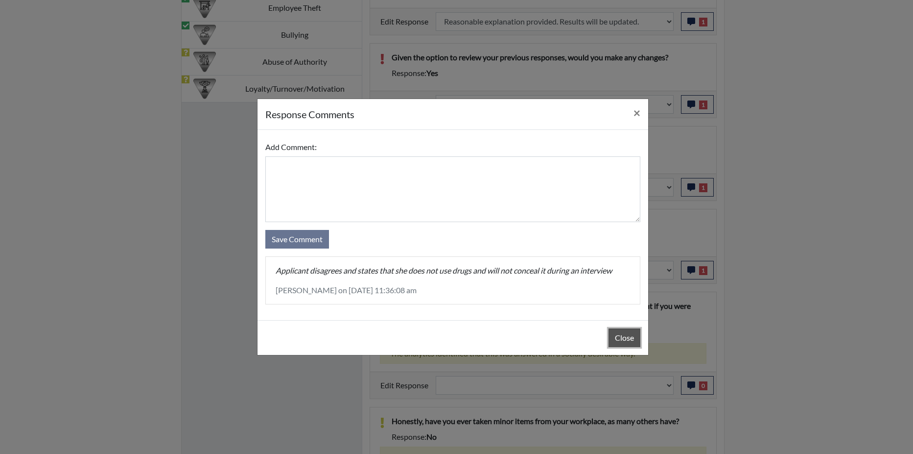
click at [622, 337] on button "Close" at bounding box center [625, 337] width 32 height 19
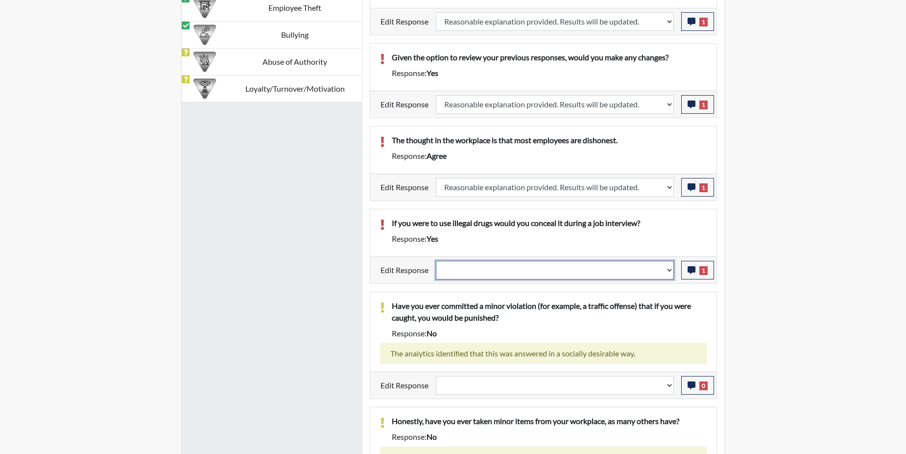
click at [669, 272] on select "Question is not relevant. Results will be updated. Reasonable explanation provi…" at bounding box center [555, 270] width 238 height 19
select select "reasonable-explanation-provided"
click at [436, 261] on select "Question is not relevant. Results will be updated. Reasonable explanation provi…" at bounding box center [555, 270] width 238 height 19
select select
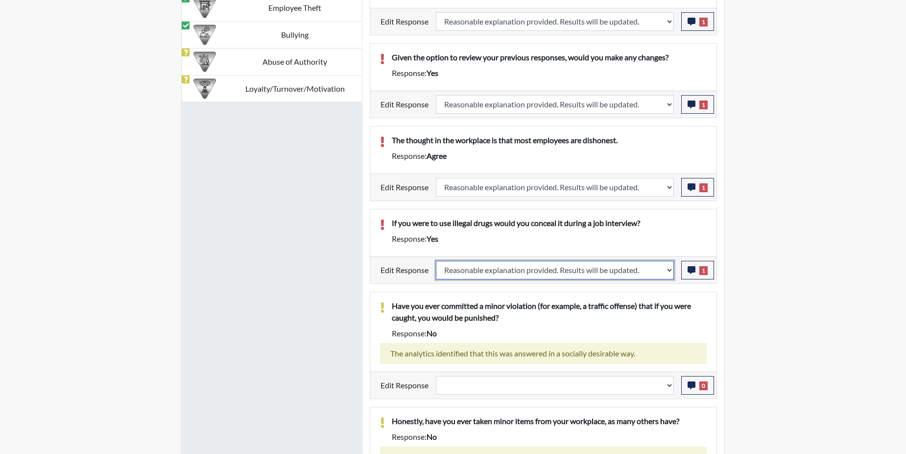
select select
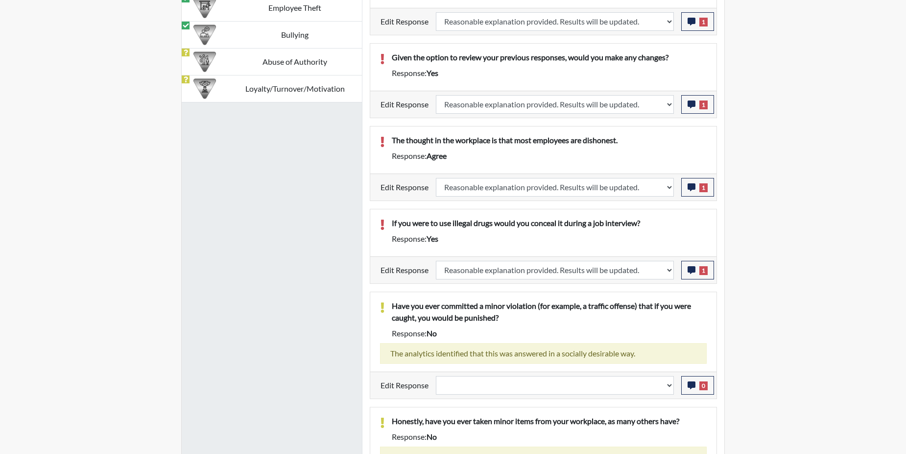
select select
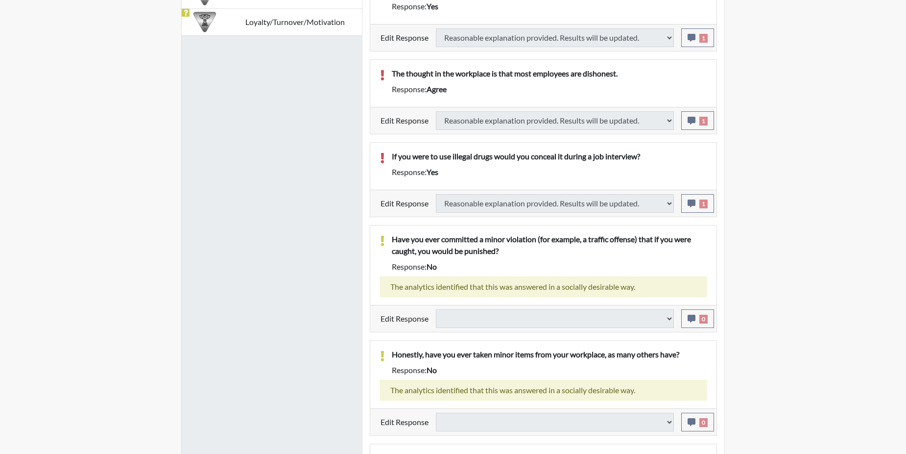
select select
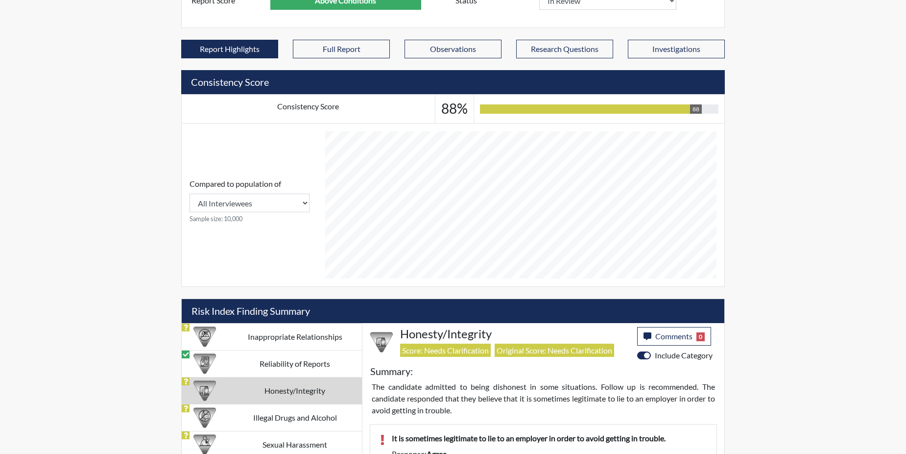
scroll to position [529, 0]
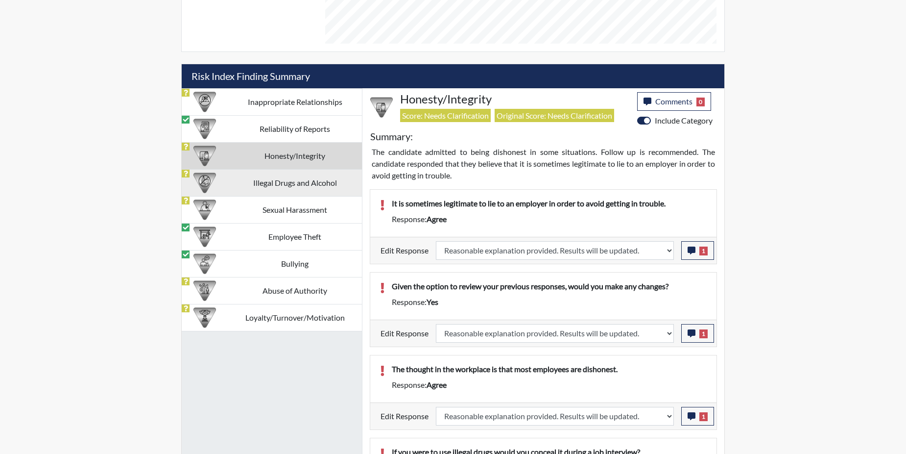
click at [277, 183] on td "Illegal Drugs and Alcohol" at bounding box center [295, 182] width 134 height 27
select select "reasonable-explanation-provided"
select select
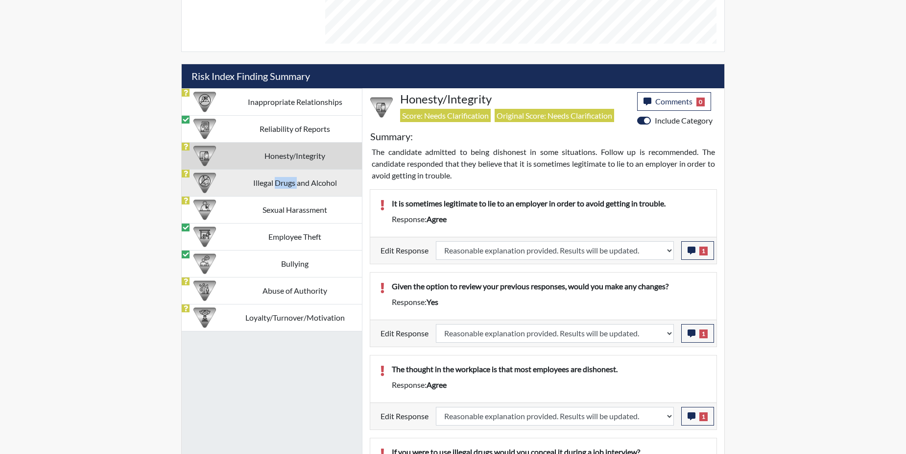
select select
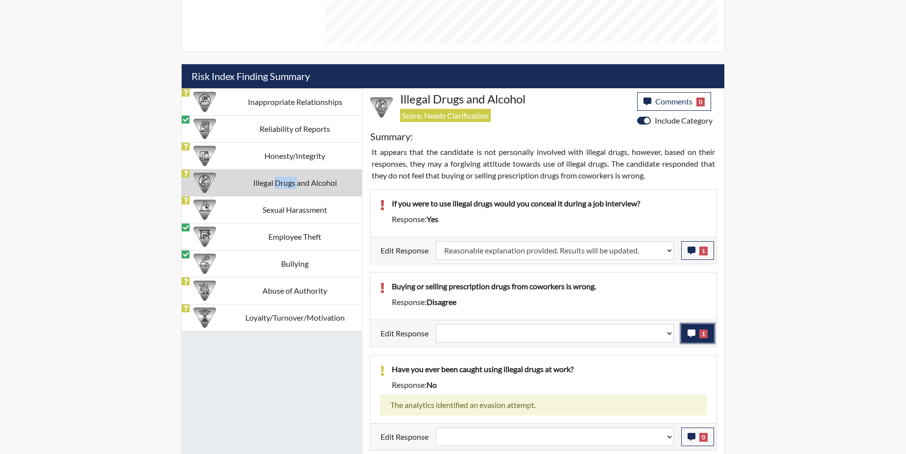
click at [690, 336] on icon "button" at bounding box center [692, 333] width 8 height 8
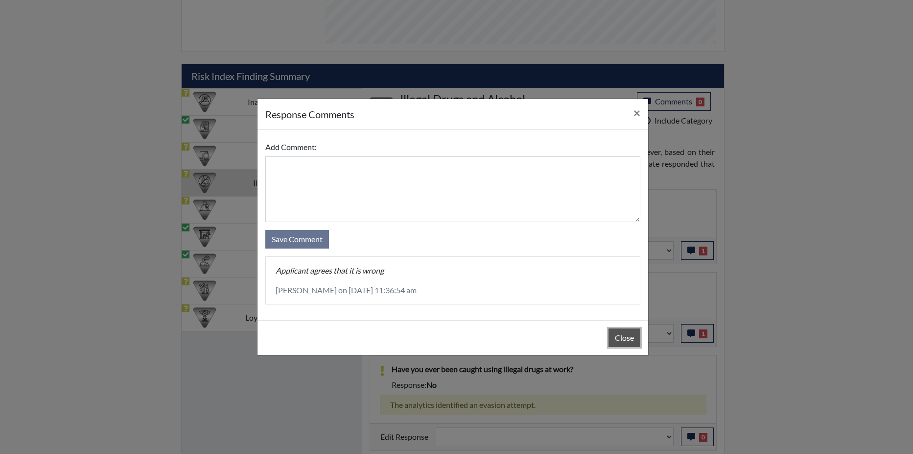
click at [614, 339] on button "Close" at bounding box center [625, 337] width 32 height 19
click at [614, 339] on div "Close" at bounding box center [453, 337] width 391 height 35
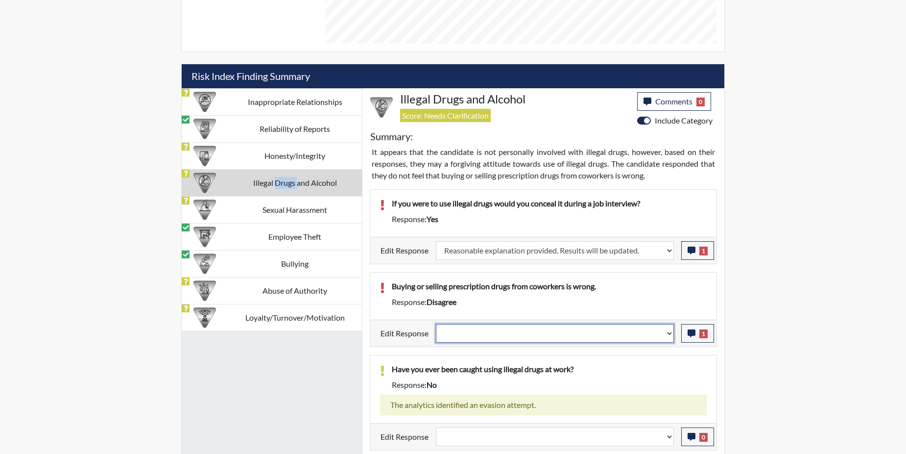
drag, startPoint x: 614, startPoint y: 339, endPoint x: 671, endPoint y: 336, distance: 56.9
click at [671, 336] on select "Question is not relevant. Results will be updated. Reasonable explanation provi…" at bounding box center [555, 333] width 238 height 19
select select "reasonable-explanation-provided"
click at [436, 324] on select "Question is not relevant. Results will be updated. Reasonable explanation provi…" at bounding box center [555, 333] width 238 height 19
select select
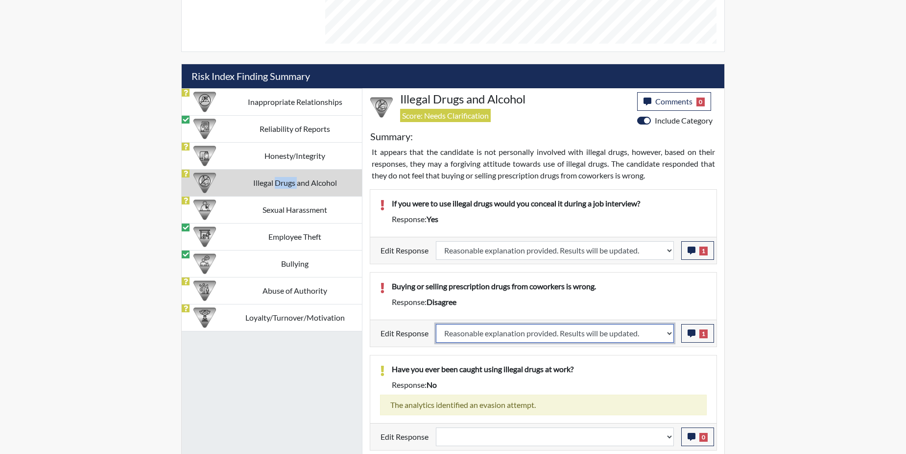
select select
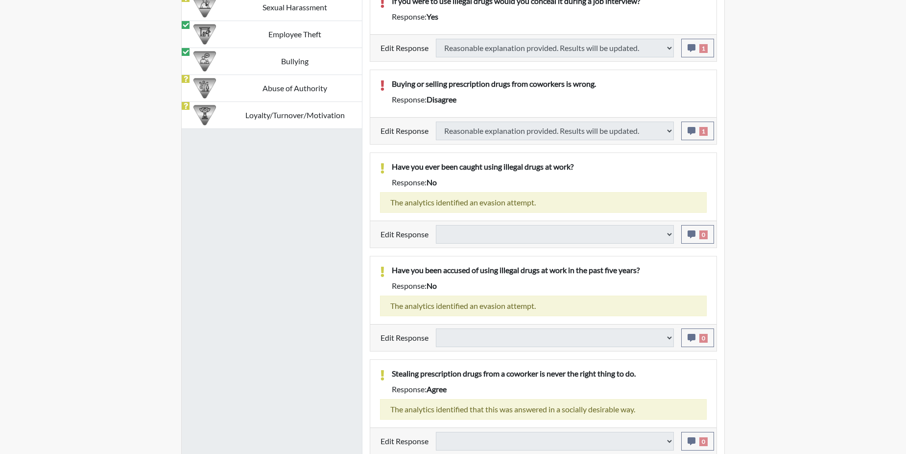
select select
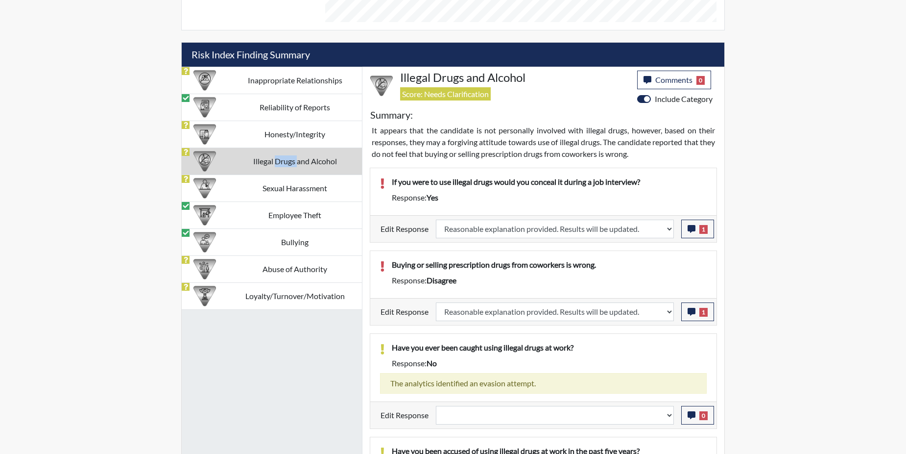
scroll to position [537, 0]
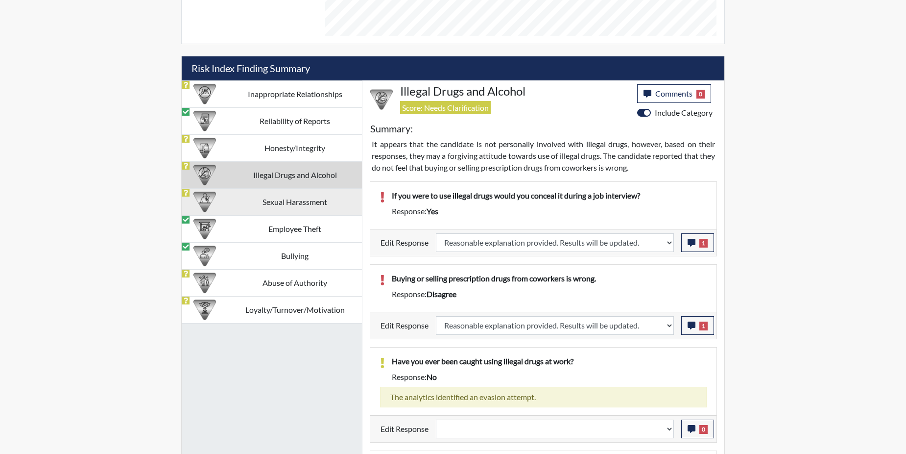
click at [279, 198] on td "Sexual Harassment" at bounding box center [295, 201] width 134 height 27
select select
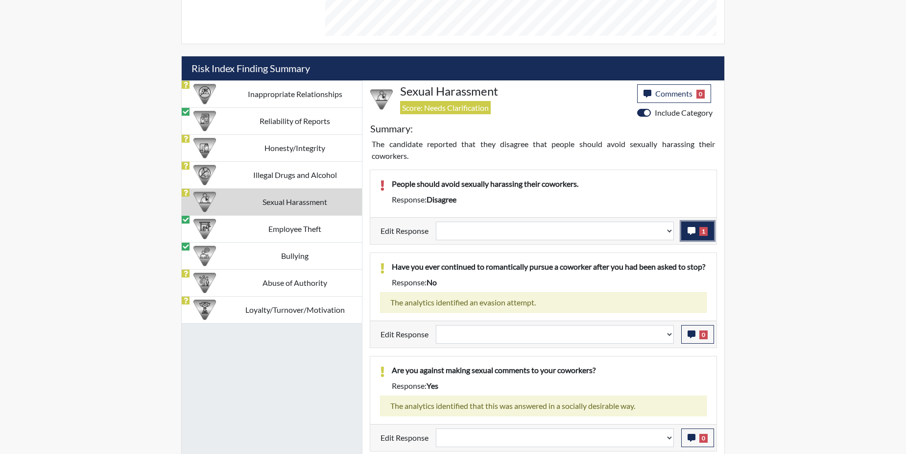
click at [700, 233] on span "1" at bounding box center [703, 231] width 8 height 9
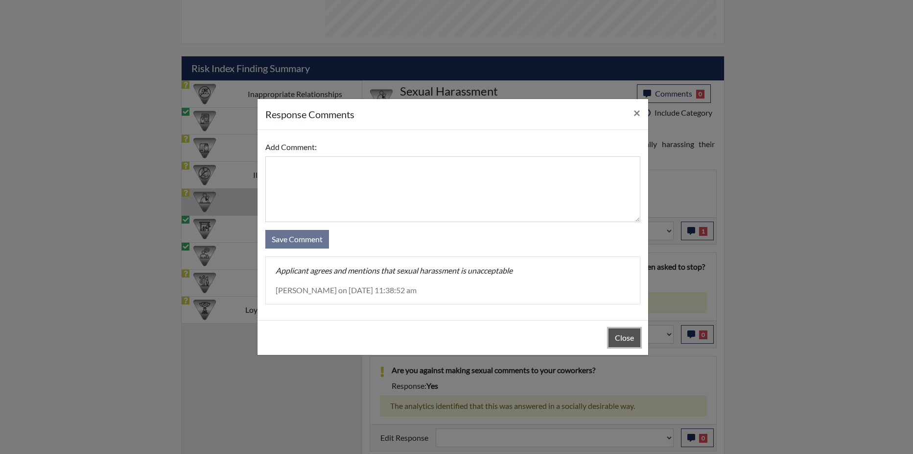
drag, startPoint x: 614, startPoint y: 340, endPoint x: 615, endPoint y: 335, distance: 5.1
click at [614, 339] on button "Close" at bounding box center [625, 337] width 32 height 19
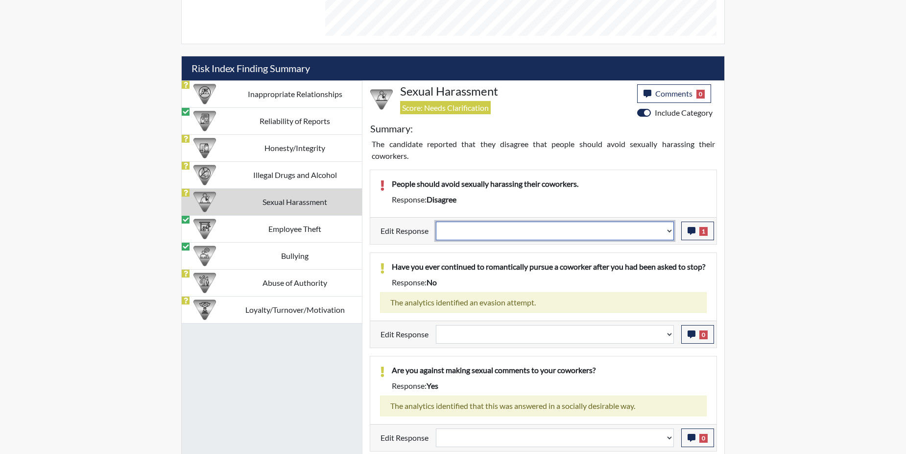
click at [669, 230] on select "Question is not relevant. Results will be updated. Reasonable explanation provi…" at bounding box center [555, 230] width 238 height 19
select select "reasonable-explanation-provided"
click at [436, 221] on select "Question is not relevant. Results will be updated. Reasonable explanation provi…" at bounding box center [555, 230] width 238 height 19
select select
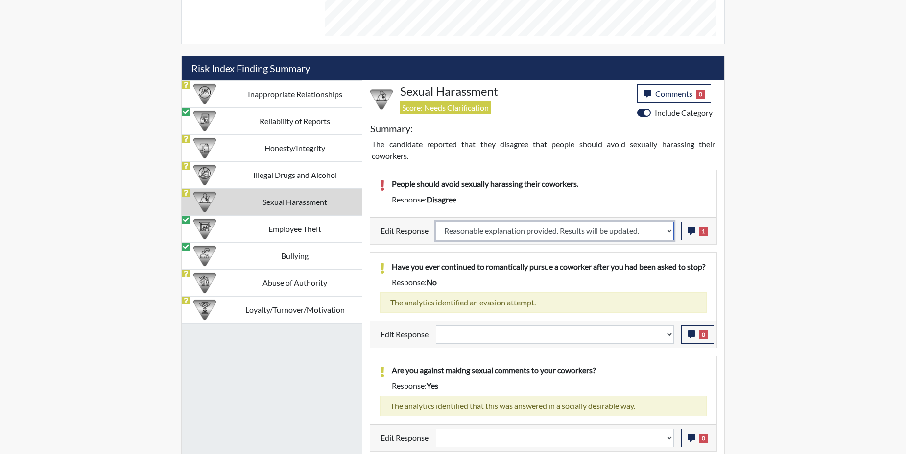
select select
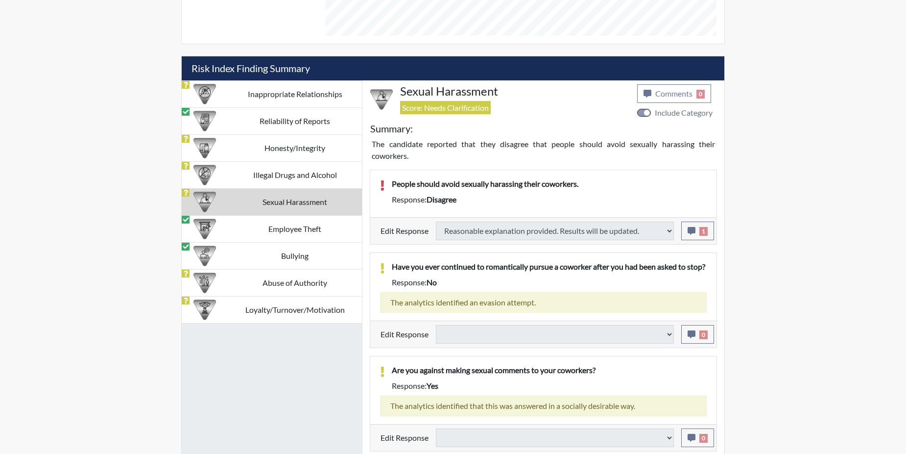
select select
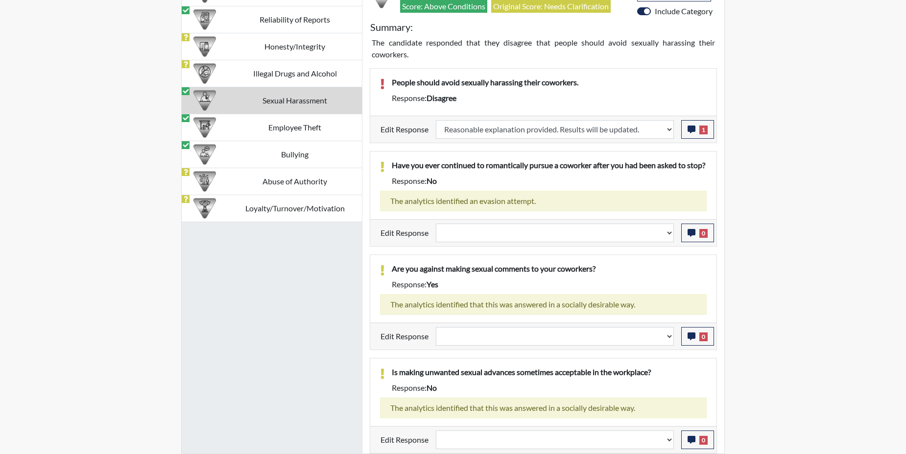
scroll to position [650, 0]
click at [239, 174] on td "Abuse of Authority" at bounding box center [295, 181] width 134 height 27
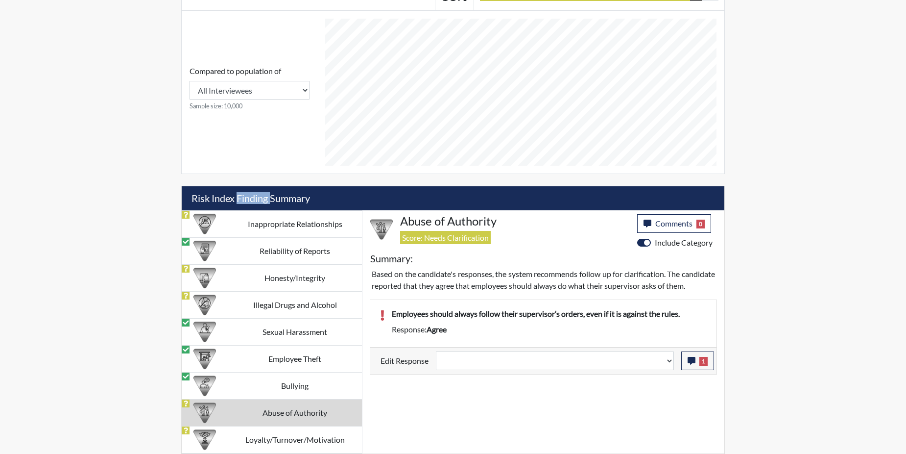
click at [239, 174] on div "[US_STATE] Department of Corrections Completed Comments 0 report Comments × Add…" at bounding box center [453, 42] width 558 height 821
click at [686, 370] on button "1" at bounding box center [697, 360] width 33 height 19
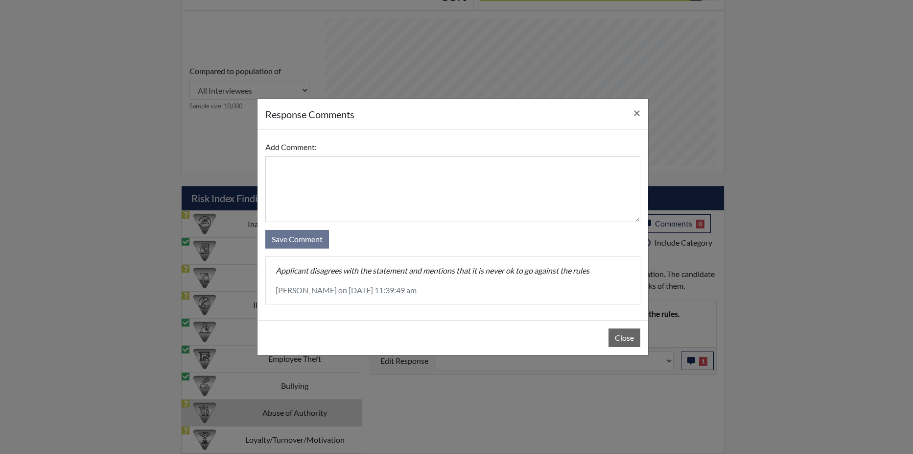
click at [608, 337] on div "Close" at bounding box center [453, 337] width 391 height 35
click at [624, 344] on button "Close" at bounding box center [625, 337] width 32 height 19
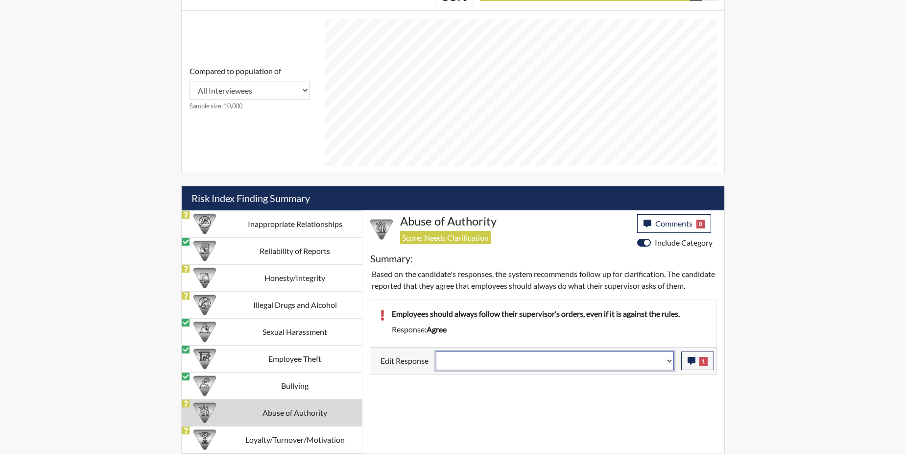
click at [671, 370] on select "Question is not relevant. Results will be updated. Reasonable explanation provi…" at bounding box center [555, 360] width 238 height 19
select select "reasonable-explanation-provided"
click at [436, 362] on select "Question is not relevant. Results will be updated. Reasonable explanation provi…" at bounding box center [555, 360] width 238 height 19
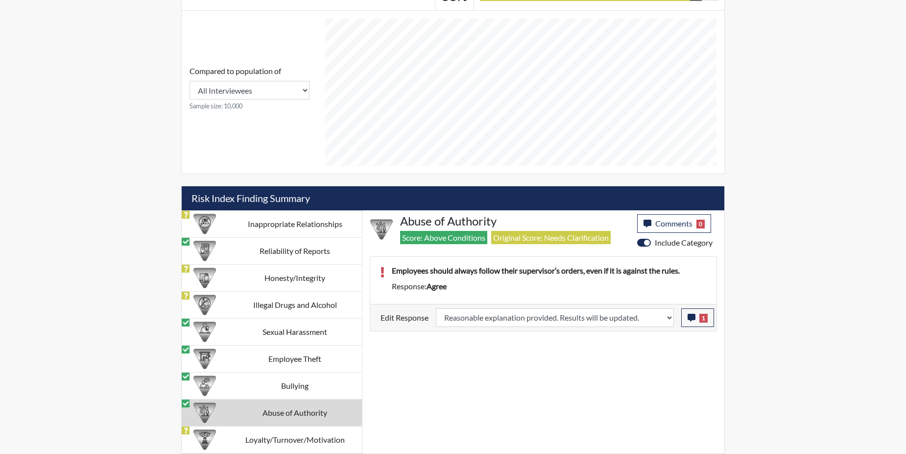
scroll to position [163, 407]
click at [268, 439] on td "Loyalty/Turnover/Motivation" at bounding box center [295, 439] width 134 height 27
select select
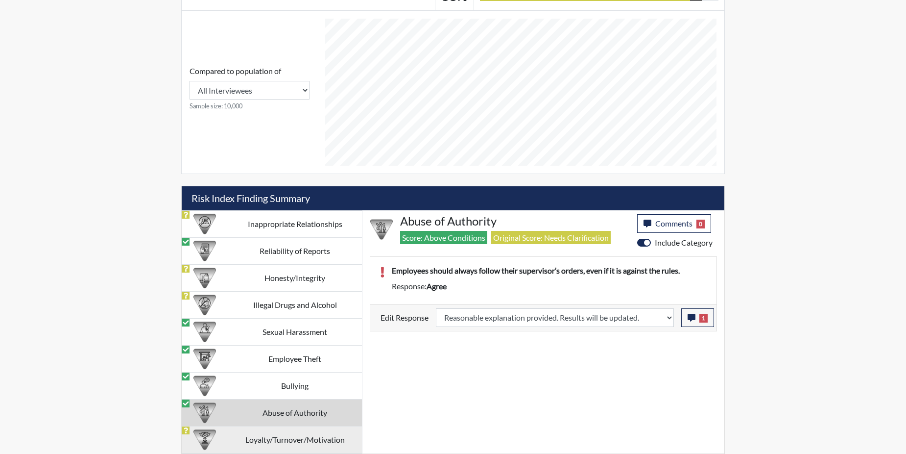
select select
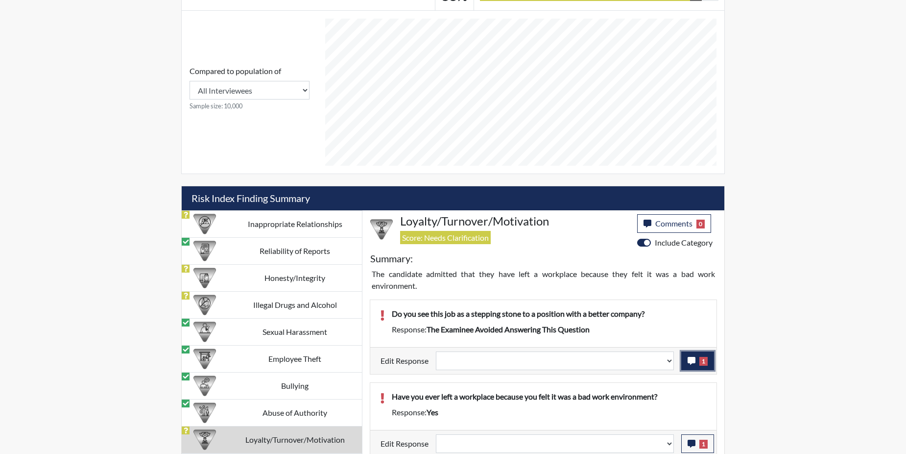
click at [710, 366] on button "1" at bounding box center [697, 360] width 33 height 19
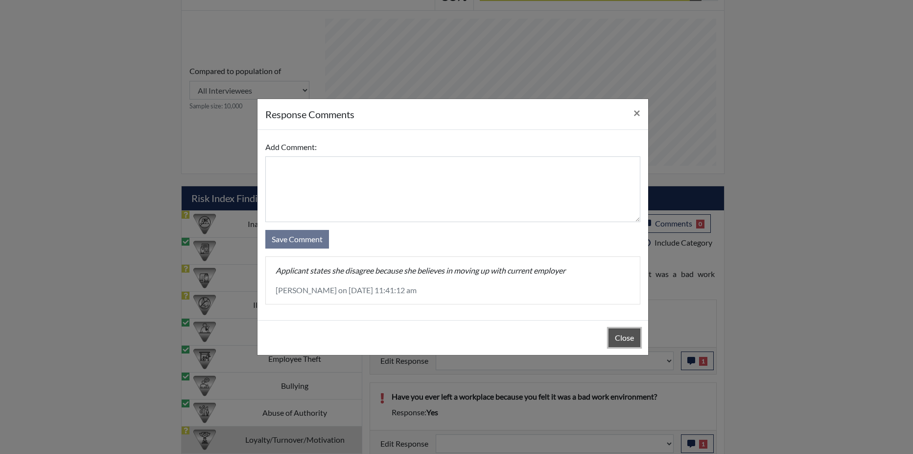
click at [614, 335] on button "Close" at bounding box center [625, 337] width 32 height 19
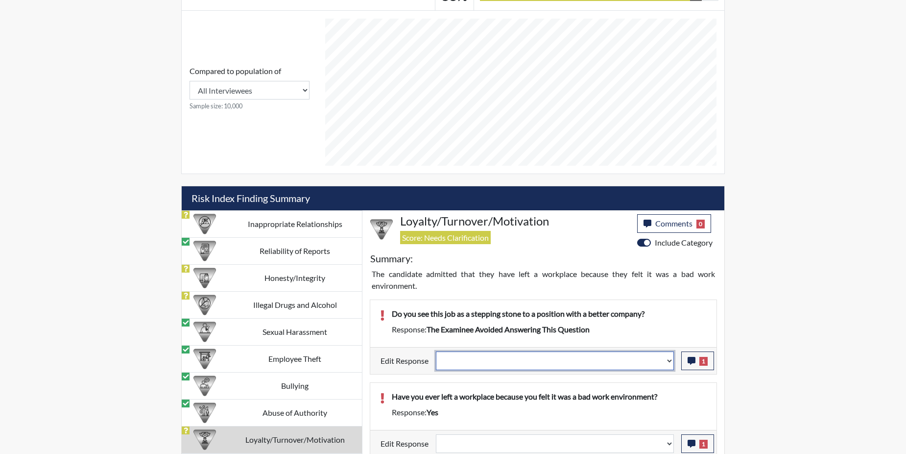
click at [672, 360] on select "Question is not relevant. Results will be updated. Reasonable explanation provi…" at bounding box center [555, 360] width 238 height 19
select select "reasonable-explanation-provided"
click at [436, 351] on select "Question is not relevant. Results will be updated. Reasonable explanation provi…" at bounding box center [555, 360] width 238 height 19
select select
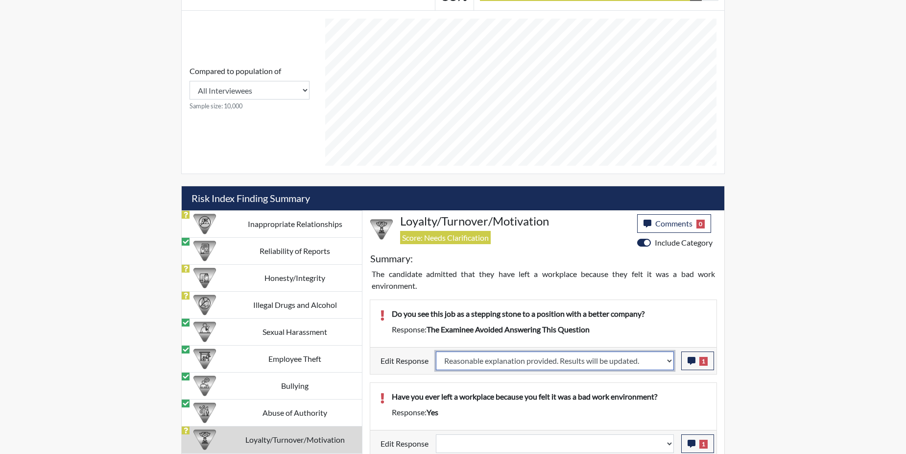
select select
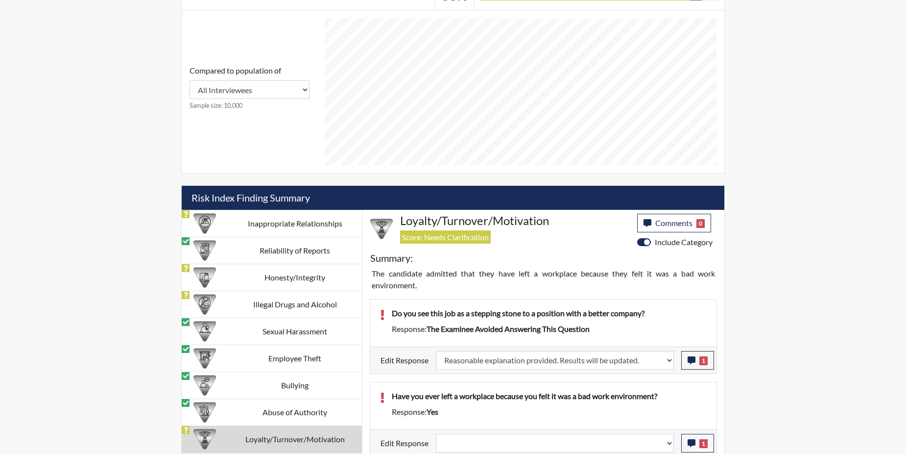
select select
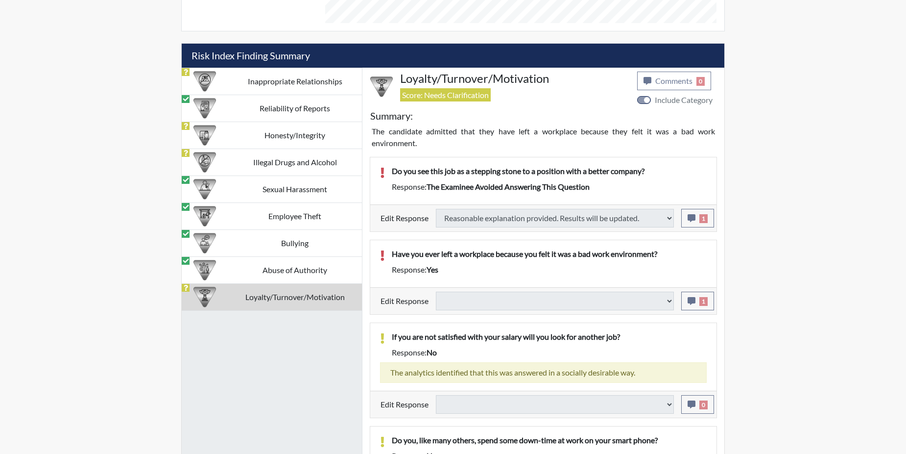
scroll to position [554, 0]
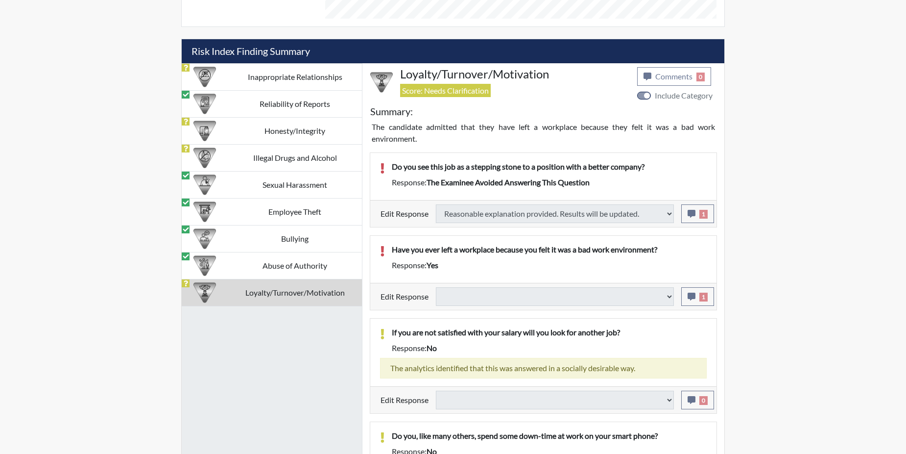
select select
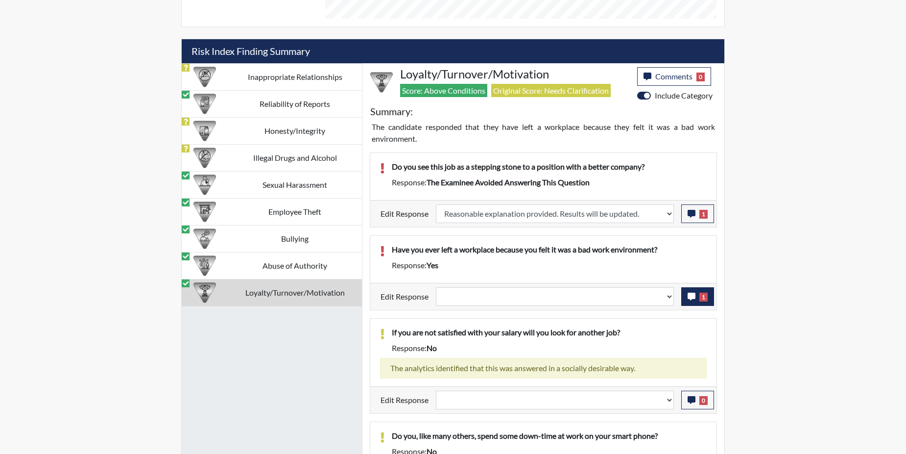
scroll to position [163, 407]
click at [690, 297] on icon "button" at bounding box center [692, 296] width 8 height 8
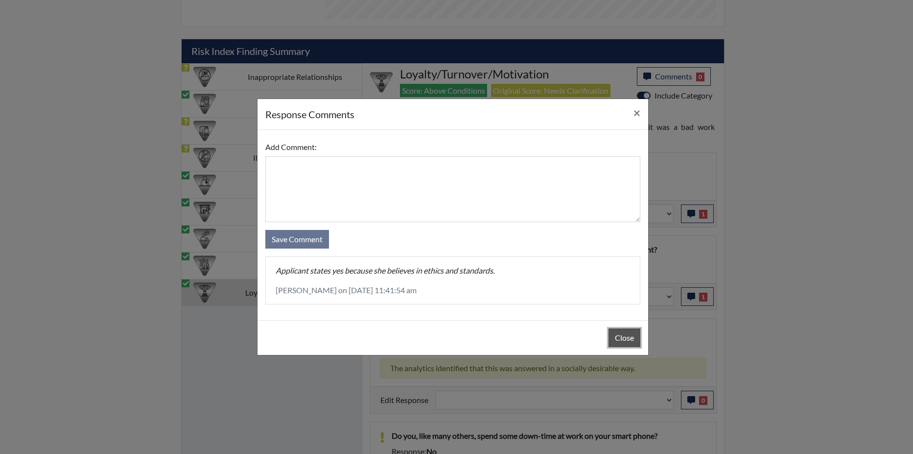
click at [624, 338] on button "Close" at bounding box center [625, 337] width 32 height 19
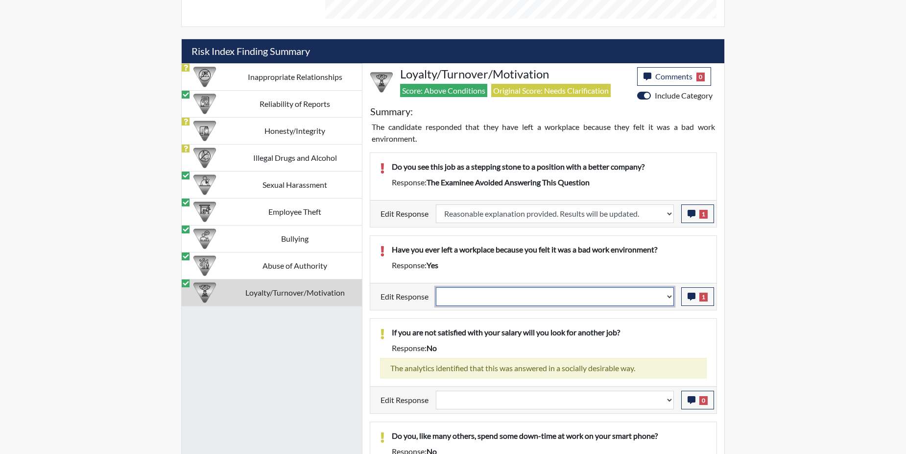
click at [668, 296] on select "Question is not relevant. Results will be updated. Reasonable explanation provi…" at bounding box center [555, 296] width 238 height 19
select select "reasonable-explanation-provided"
click at [436, 287] on select "Question is not relevant. Results will be updated. Reasonable explanation provi…" at bounding box center [555, 296] width 238 height 19
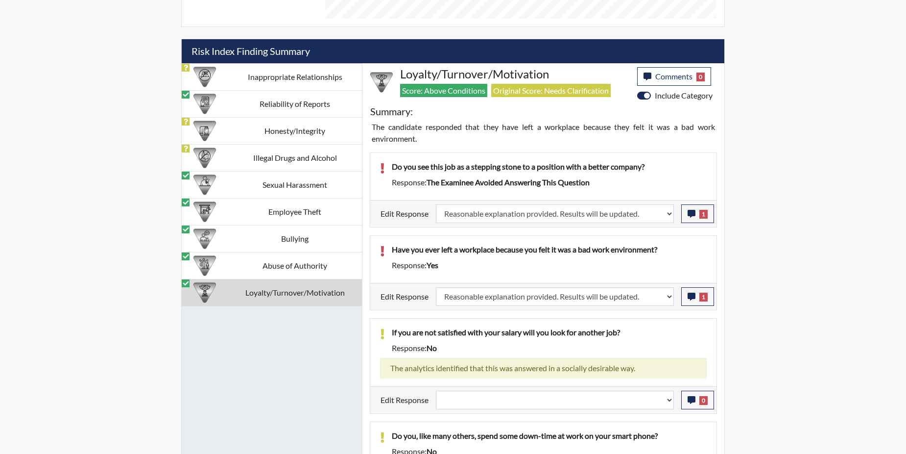
click at [660, 326] on p "If you are not satisfied with your salary will you look for another job?" at bounding box center [549, 332] width 315 height 12
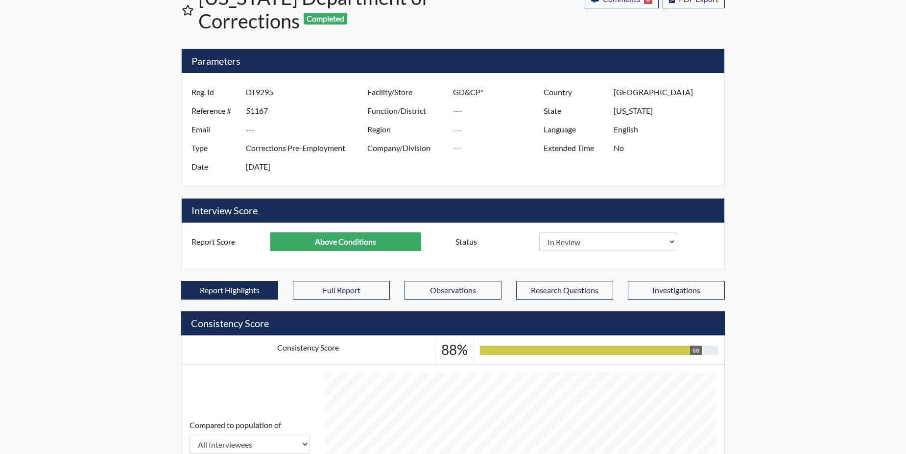
scroll to position [0, 0]
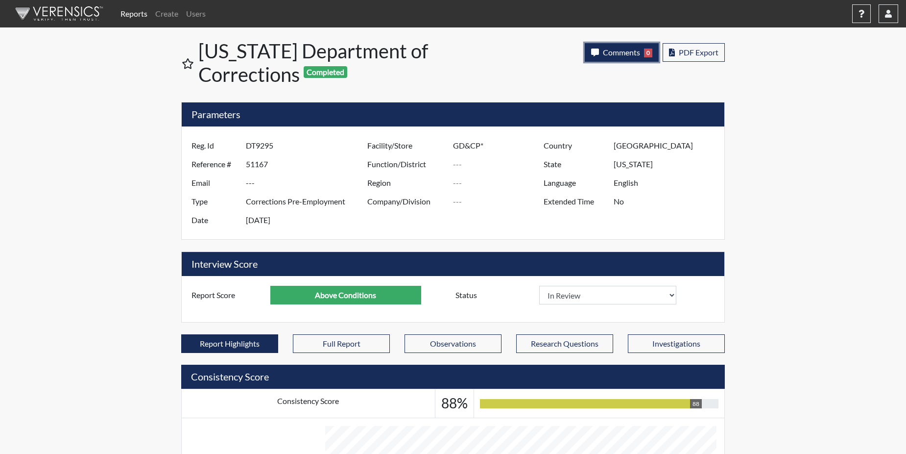
click at [614, 48] on span "Comments" at bounding box center [621, 52] width 37 height 9
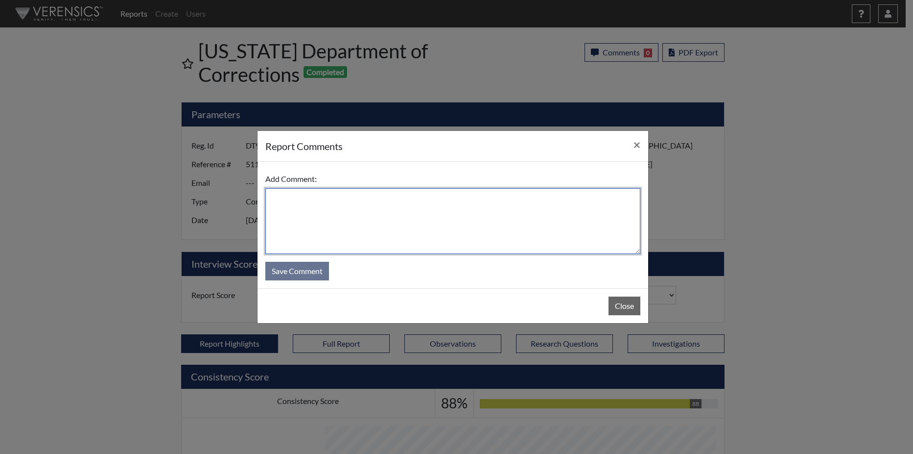
click at [413, 211] on textarea at bounding box center [452, 221] width 375 height 66
click at [411, 210] on textarea at bounding box center [452, 221] width 375 height 66
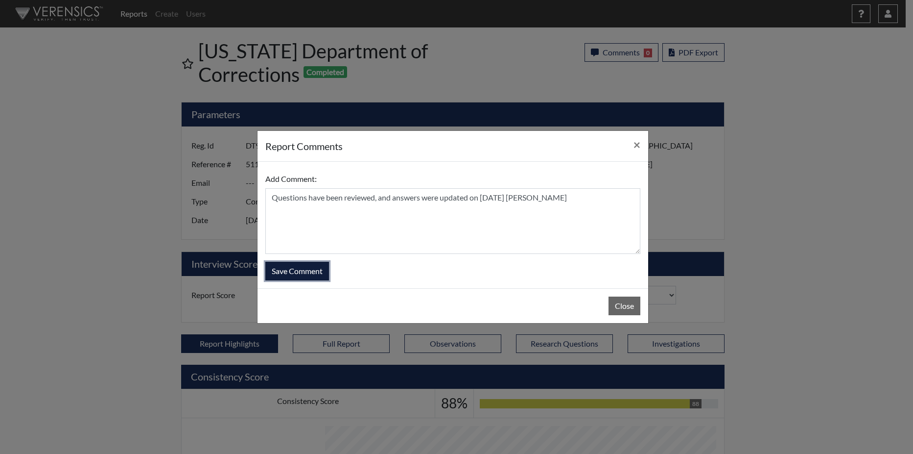
click at [303, 271] on button "Save Comment" at bounding box center [297, 271] width 64 height 19
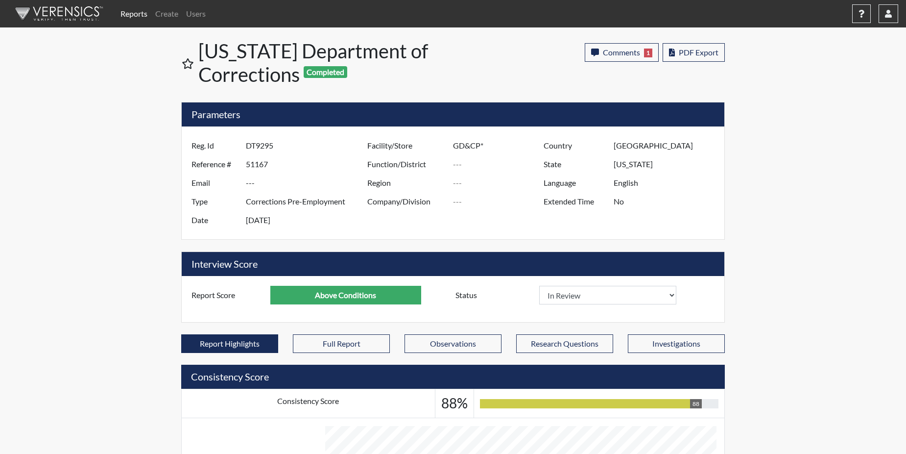
scroll to position [163, 407]
click at [129, 16] on link "Reports" at bounding box center [134, 14] width 35 height 20
